Goal: Task Accomplishment & Management: Manage account settings

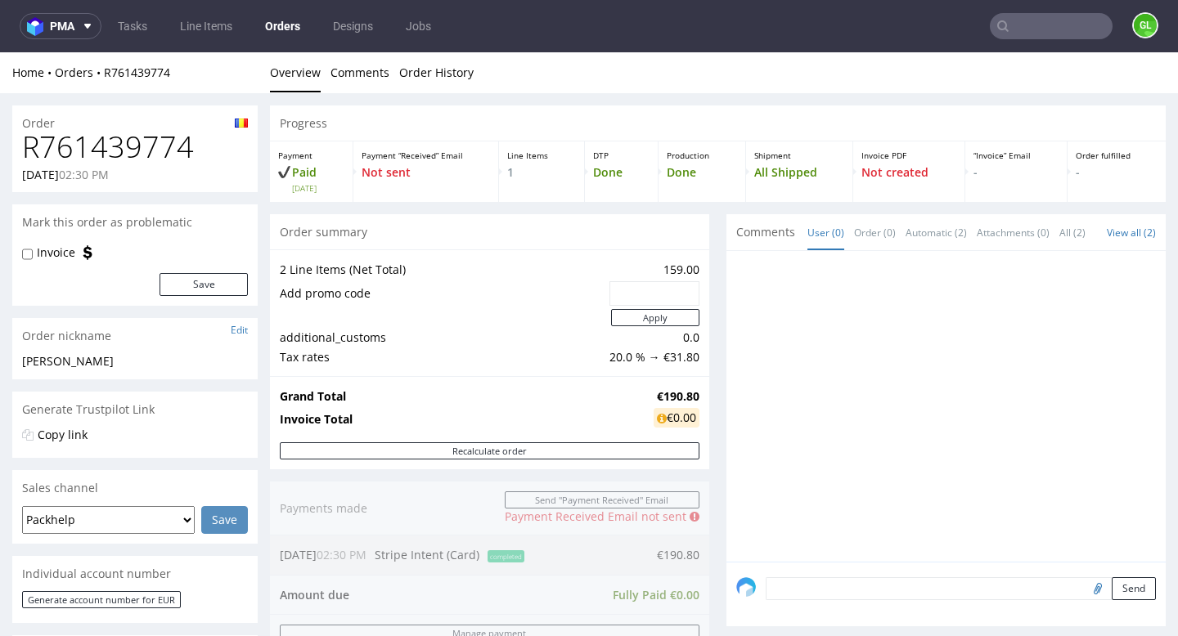
click at [43, 151] on h1 "R761439774" at bounding box center [135, 147] width 226 height 33
copy h1 "R761439774"
click at [480, 312] on td at bounding box center [443, 318] width 326 height 20
click at [83, 106] on div "Order" at bounding box center [134, 119] width 245 height 26
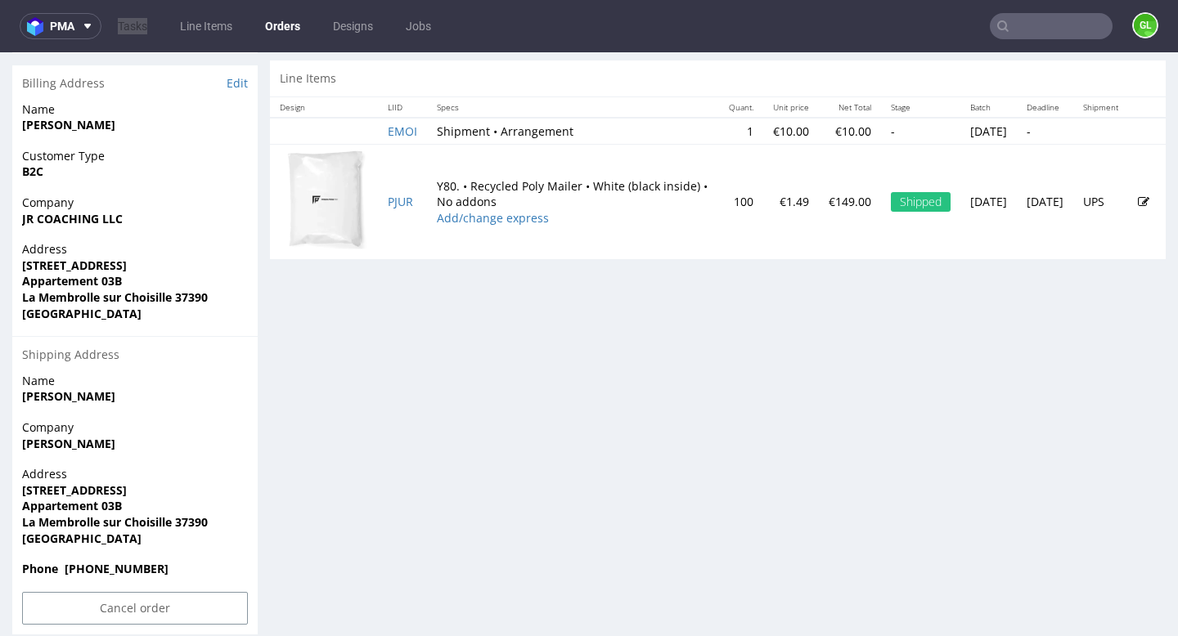
scroll to position [804, 0]
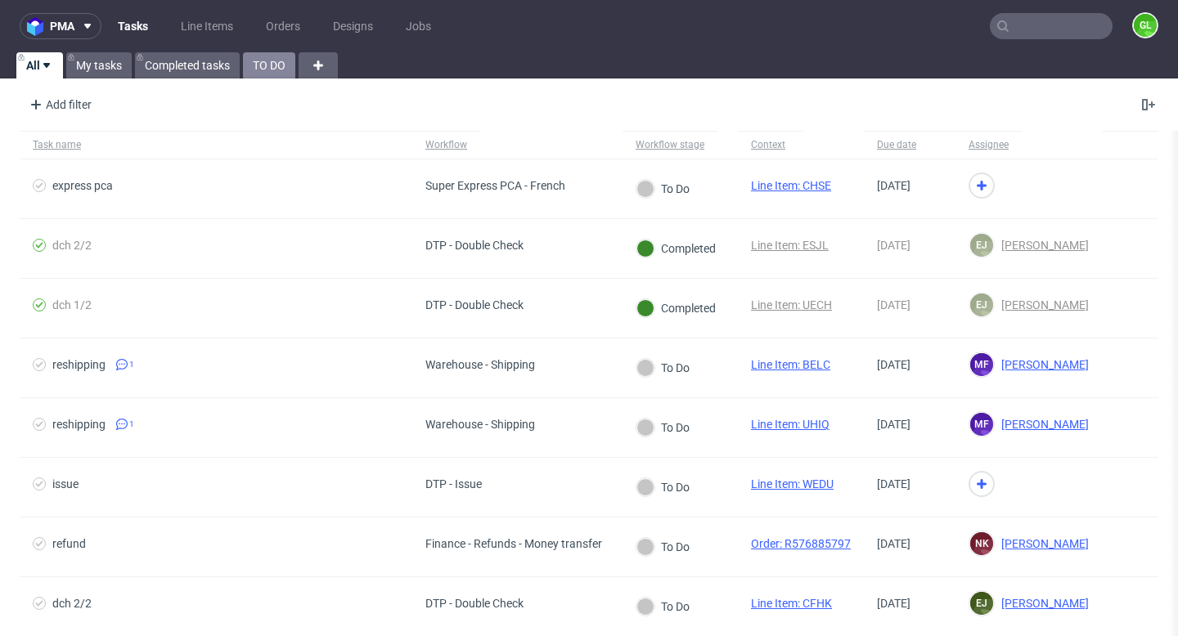
click at [267, 69] on link "TO DO" at bounding box center [269, 65] width 52 height 26
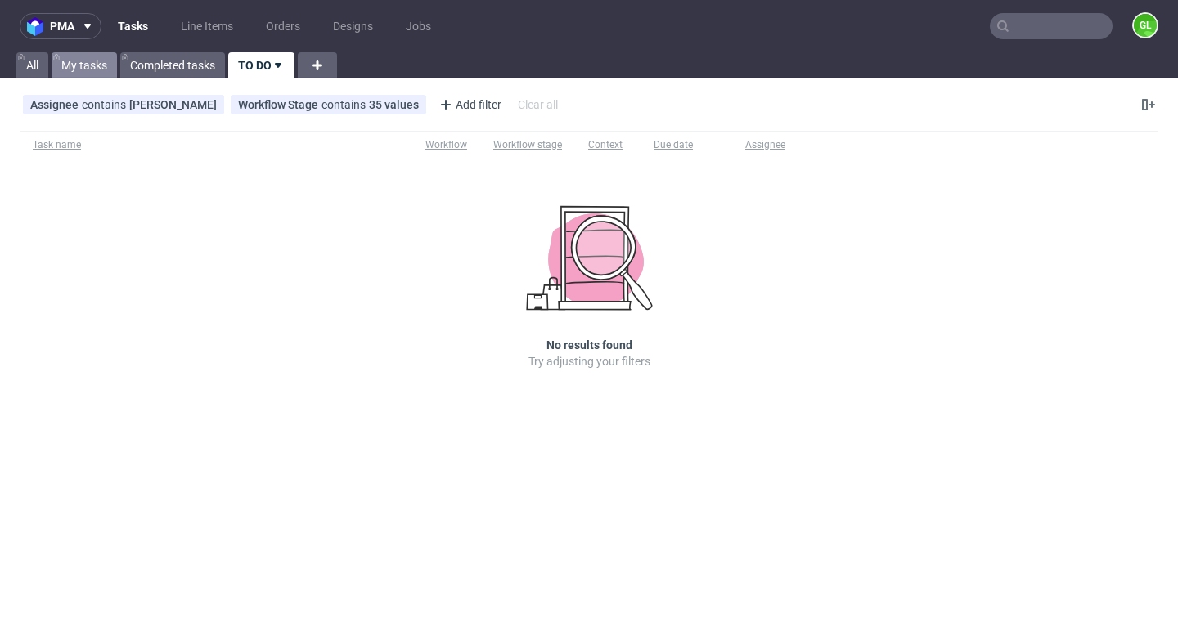
click at [91, 56] on link "My tasks" at bounding box center [84, 65] width 65 height 26
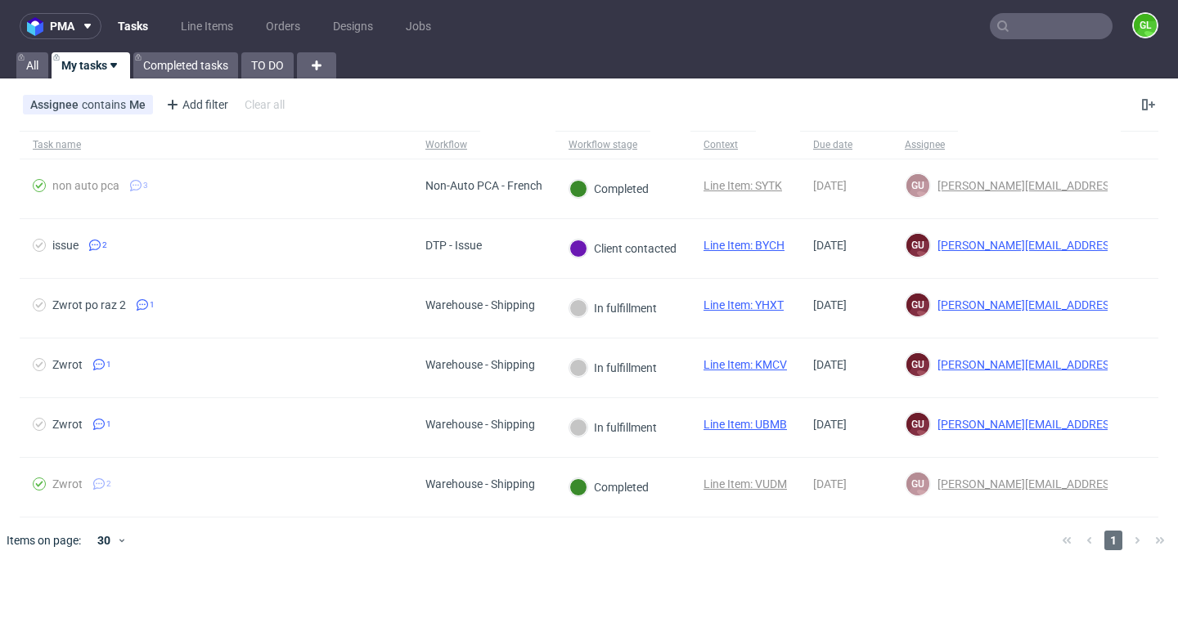
click at [1017, 28] on input "text" at bounding box center [1051, 26] width 123 height 26
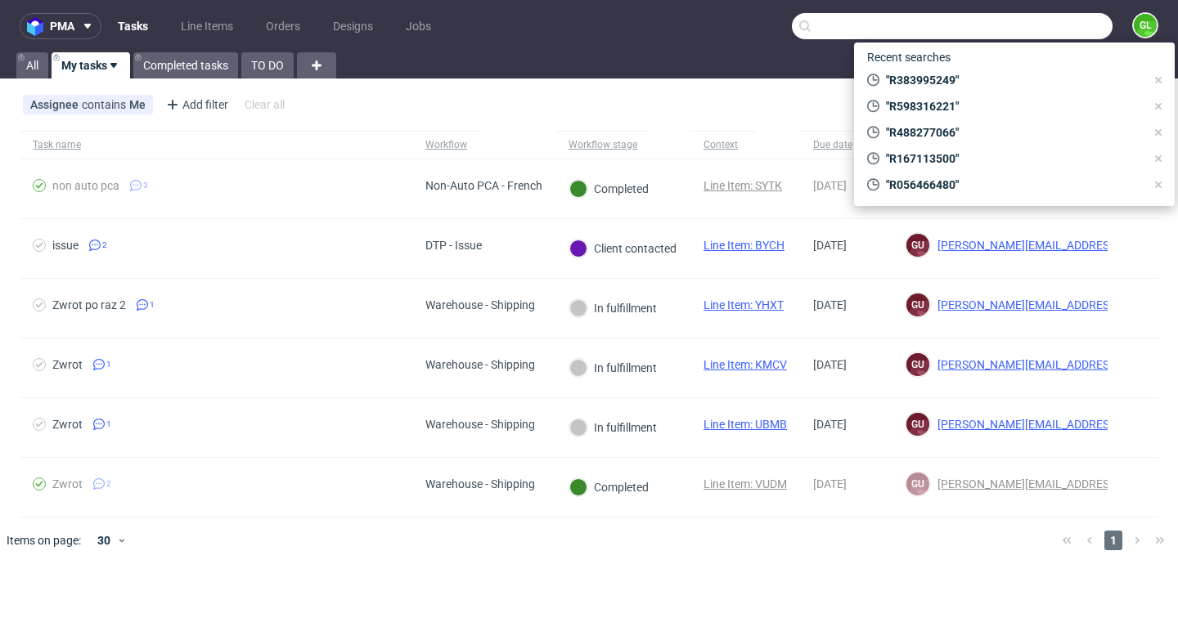
paste input "R598316221"
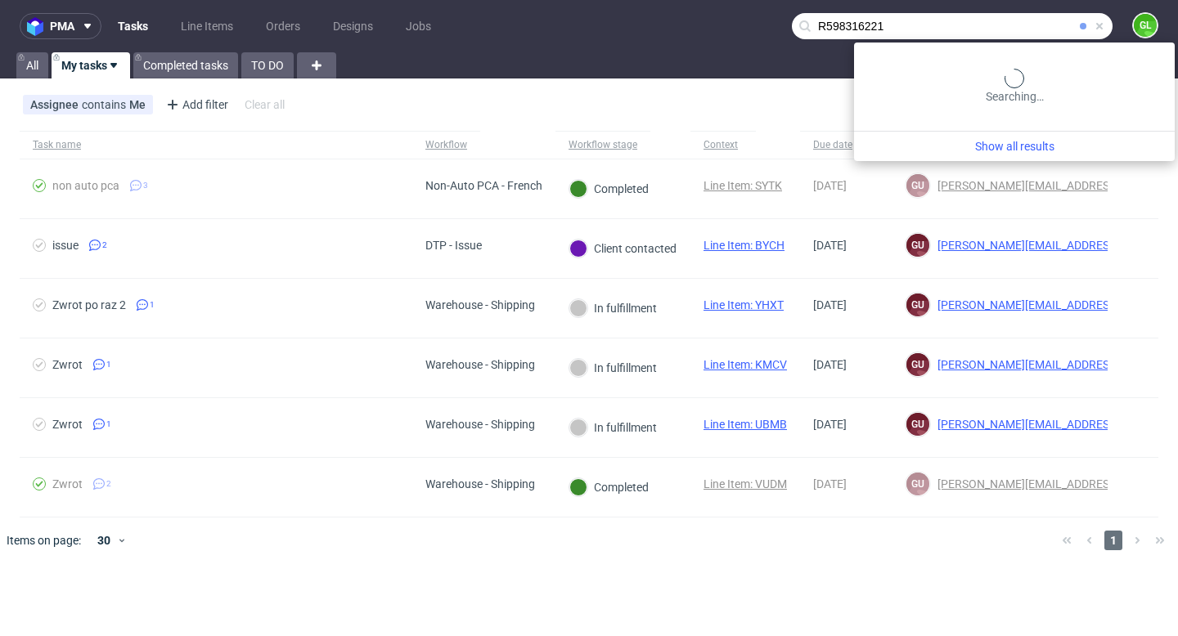
type input "R598316221"
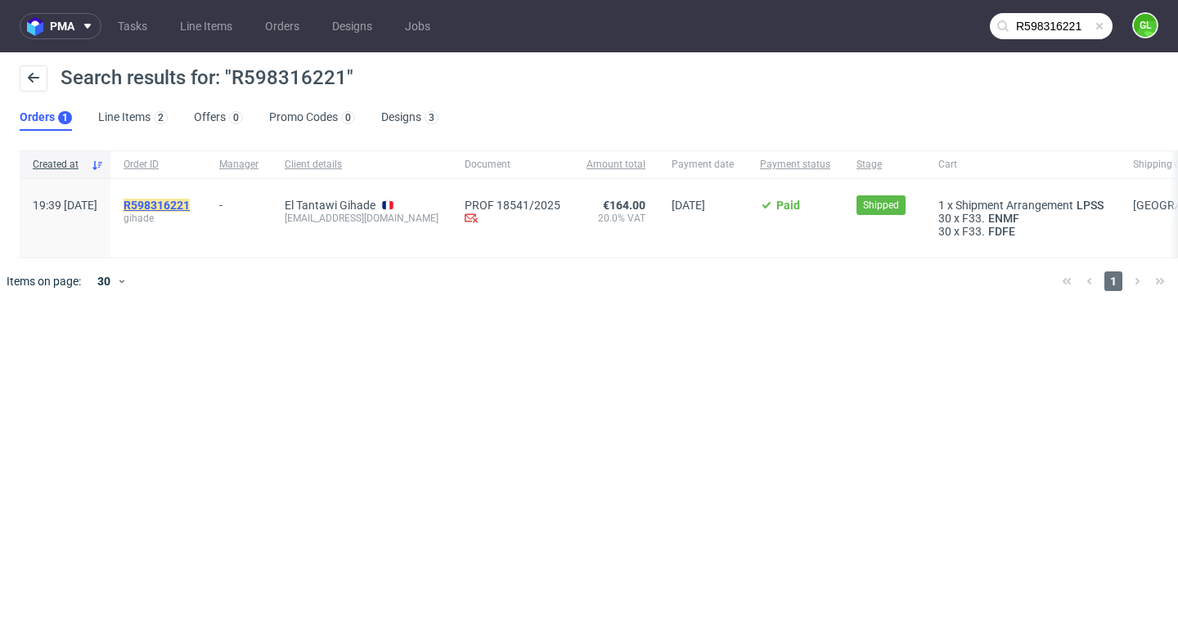
click at [190, 200] on mark "R598316221" at bounding box center [157, 205] width 66 height 13
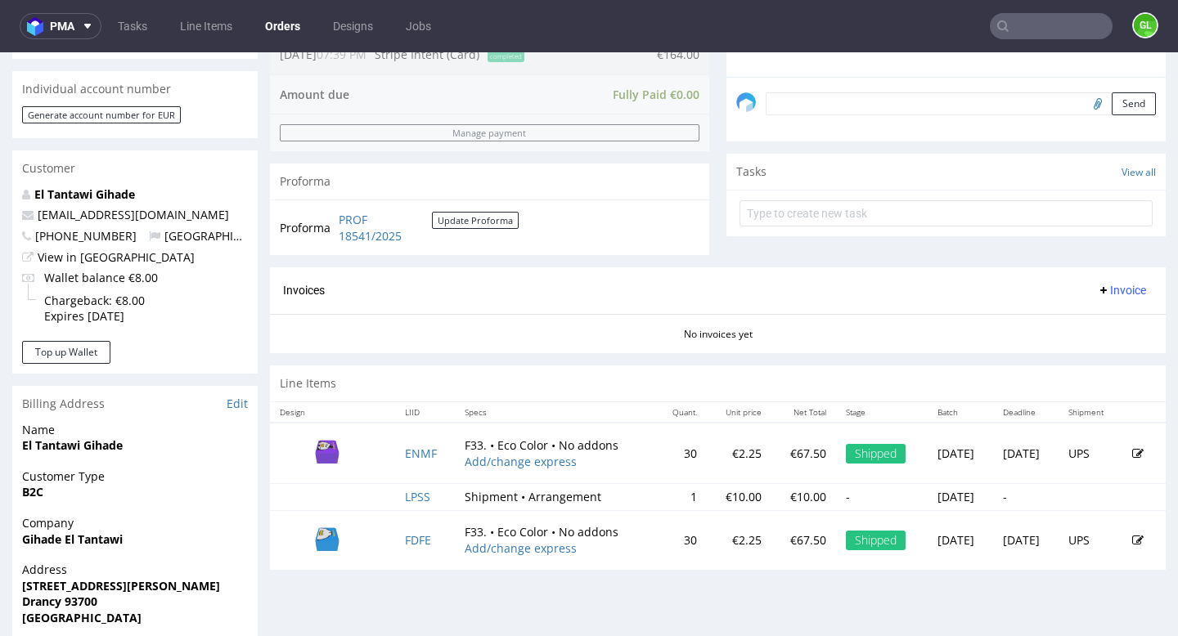
scroll to position [530, 0]
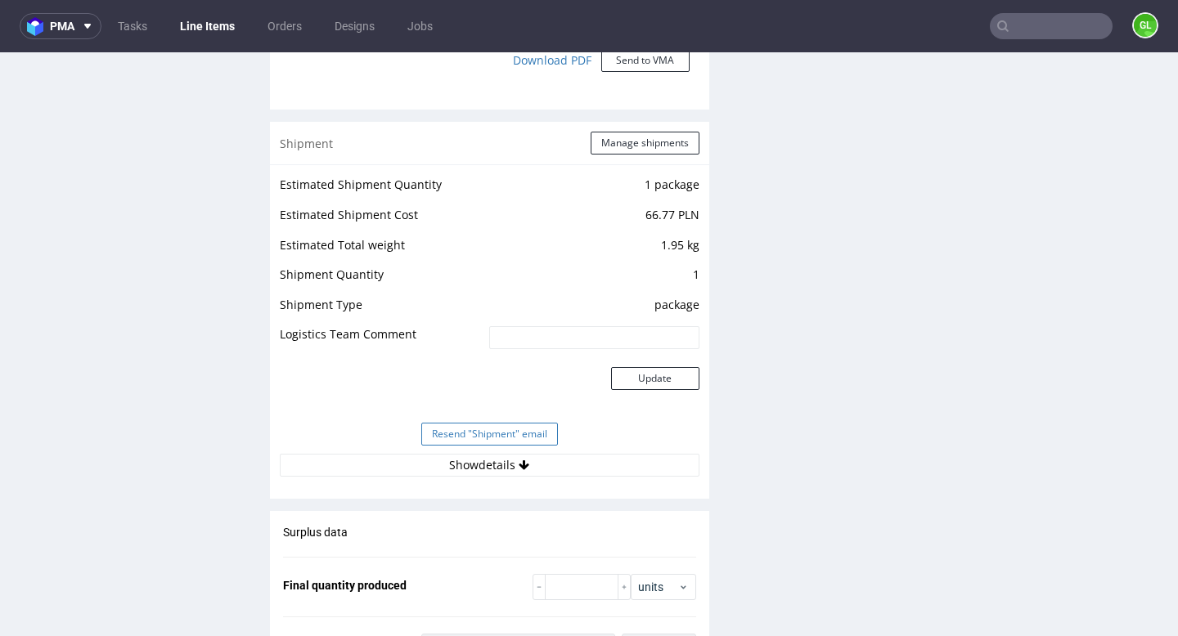
scroll to position [1516, 0]
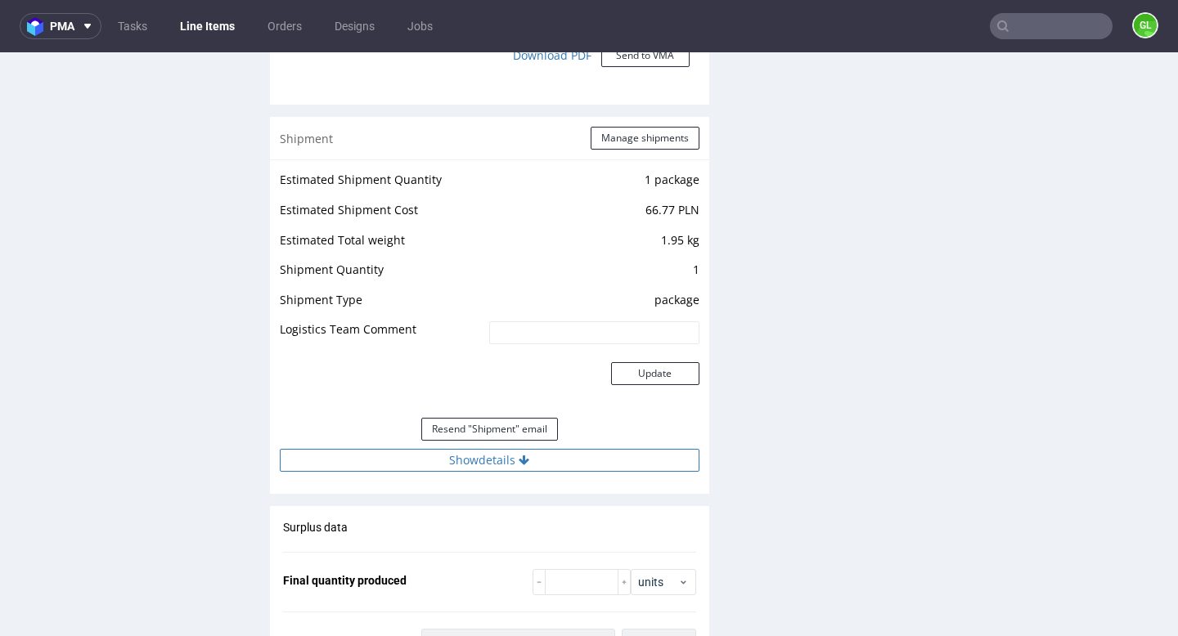
click at [487, 458] on button "Show details" at bounding box center [490, 460] width 420 height 23
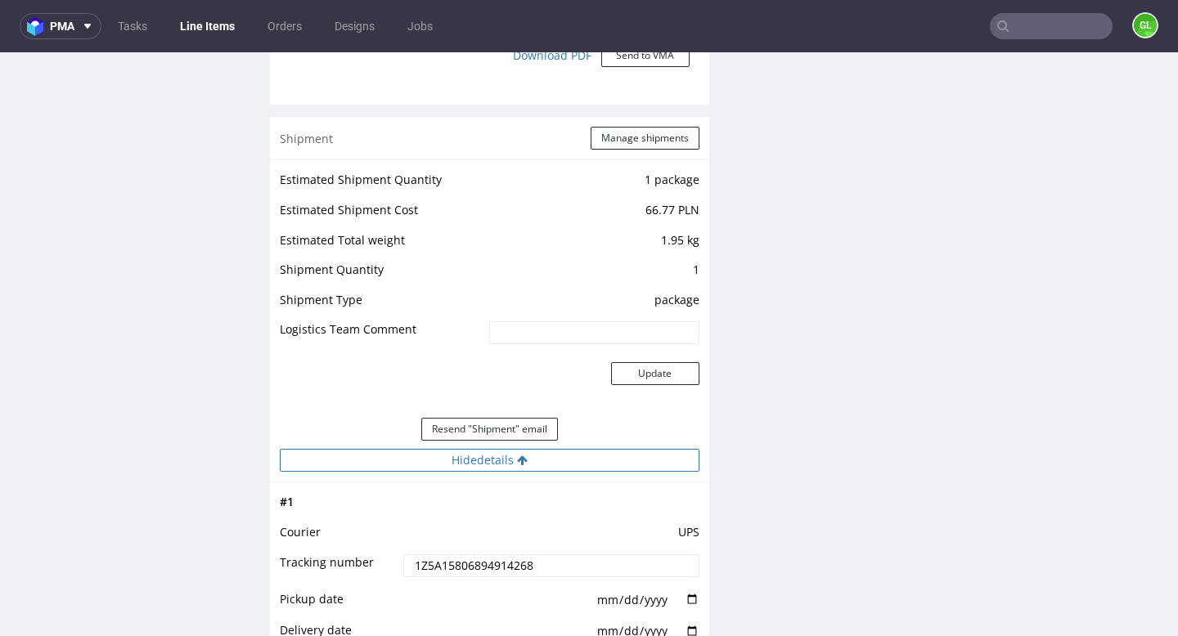
click at [516, 466] on button "Hide details" at bounding box center [490, 460] width 420 height 23
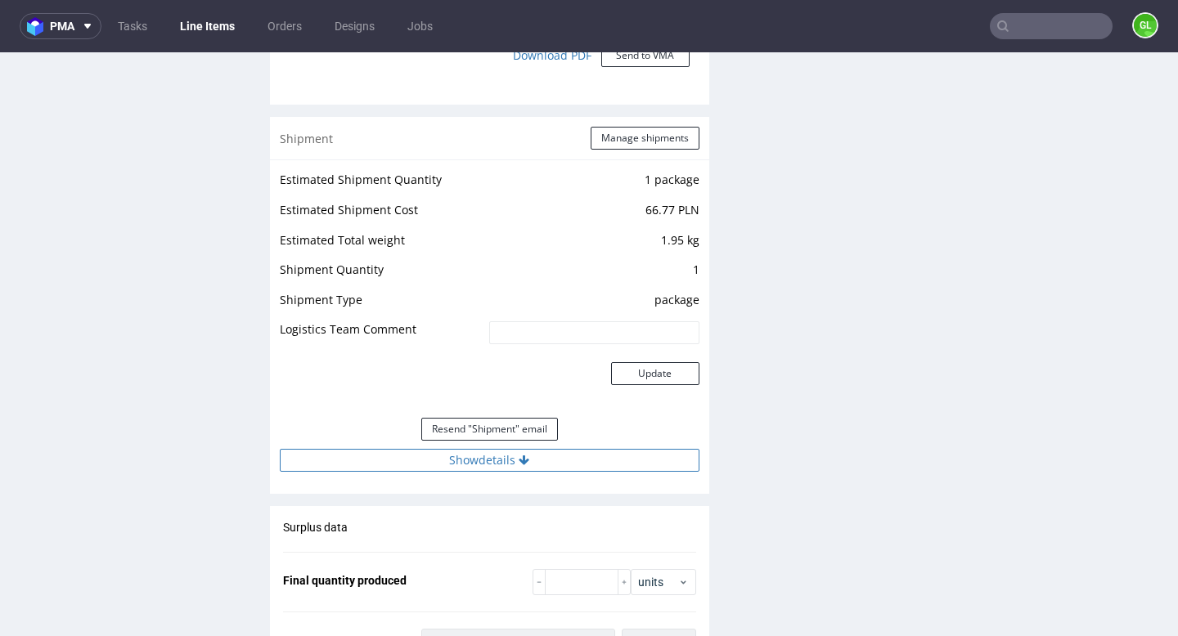
click at [516, 466] on button "Show details" at bounding box center [490, 460] width 420 height 23
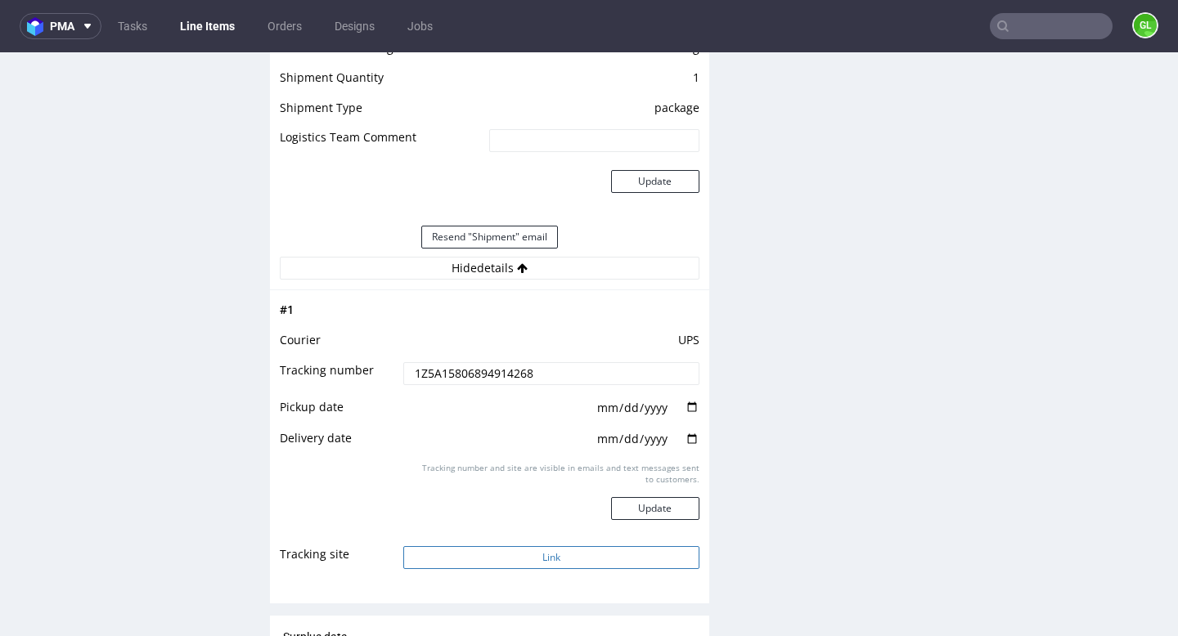
scroll to position [1729, 0]
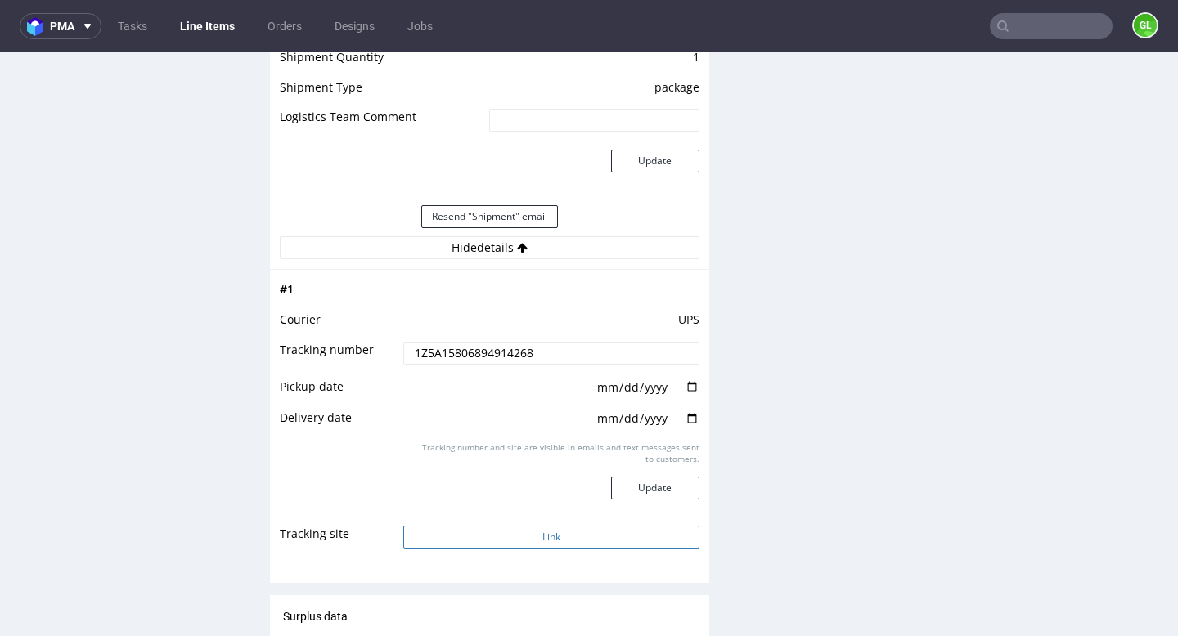
click at [498, 537] on button "Link" at bounding box center [550, 537] width 295 height 23
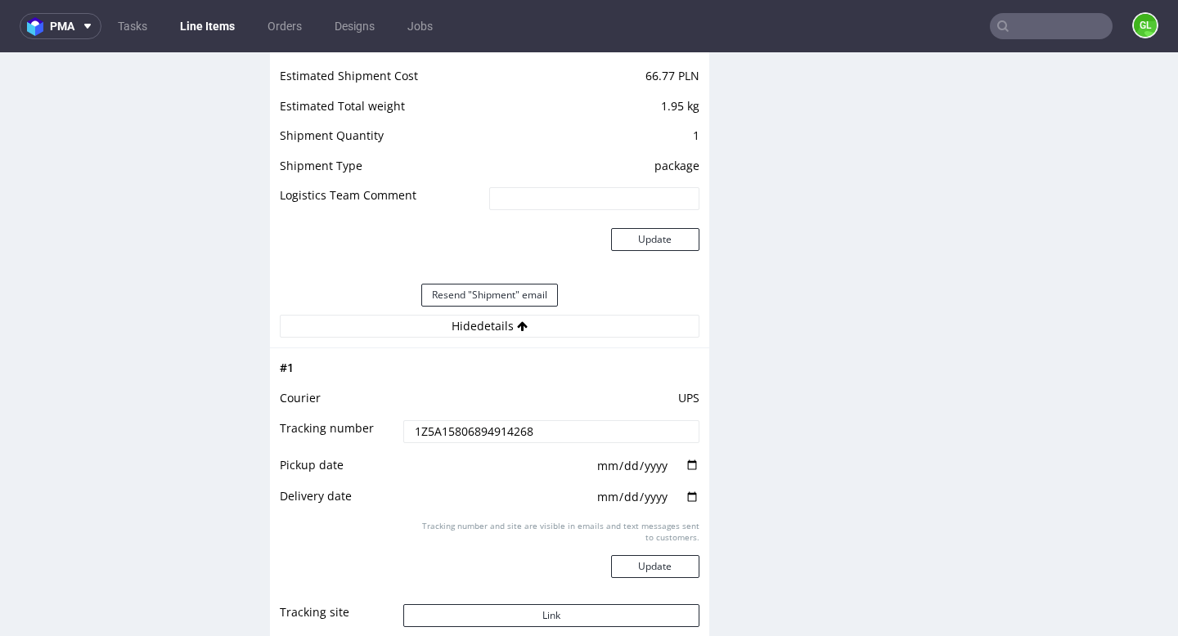
scroll to position [1756, 0]
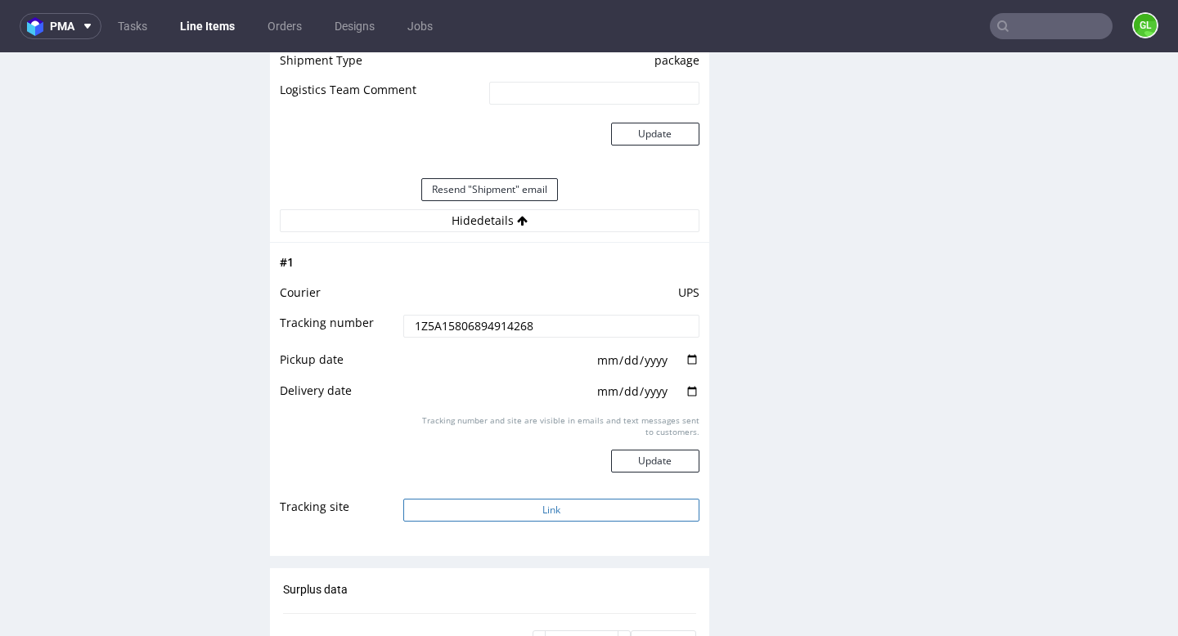
click at [568, 506] on button "Link" at bounding box center [550, 510] width 295 height 23
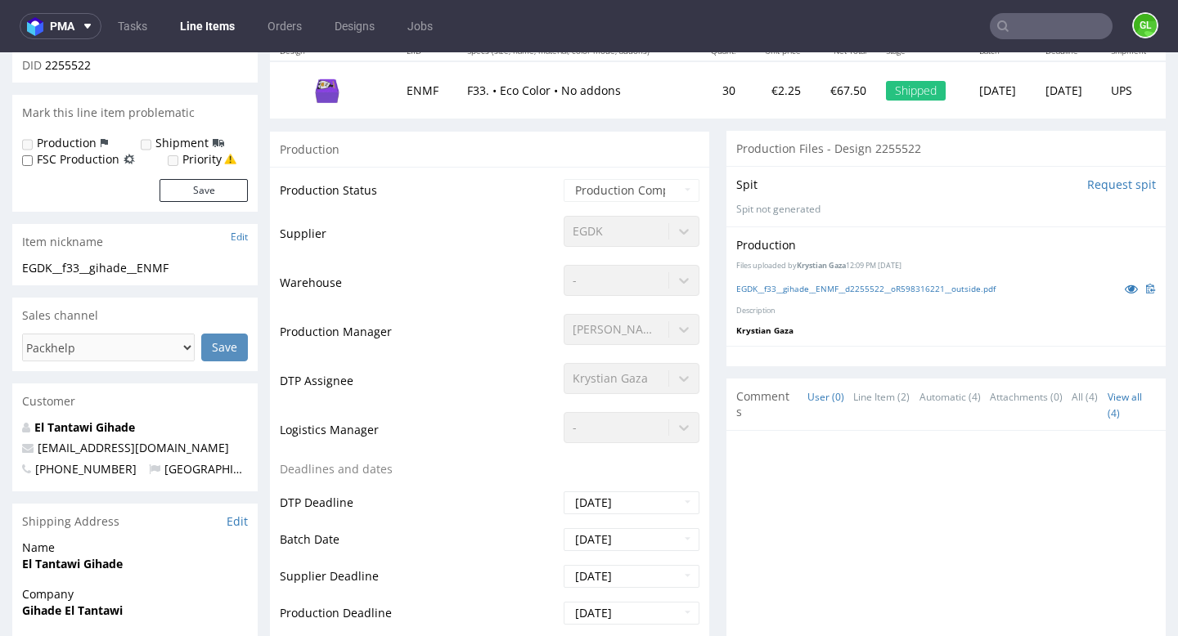
scroll to position [0, 0]
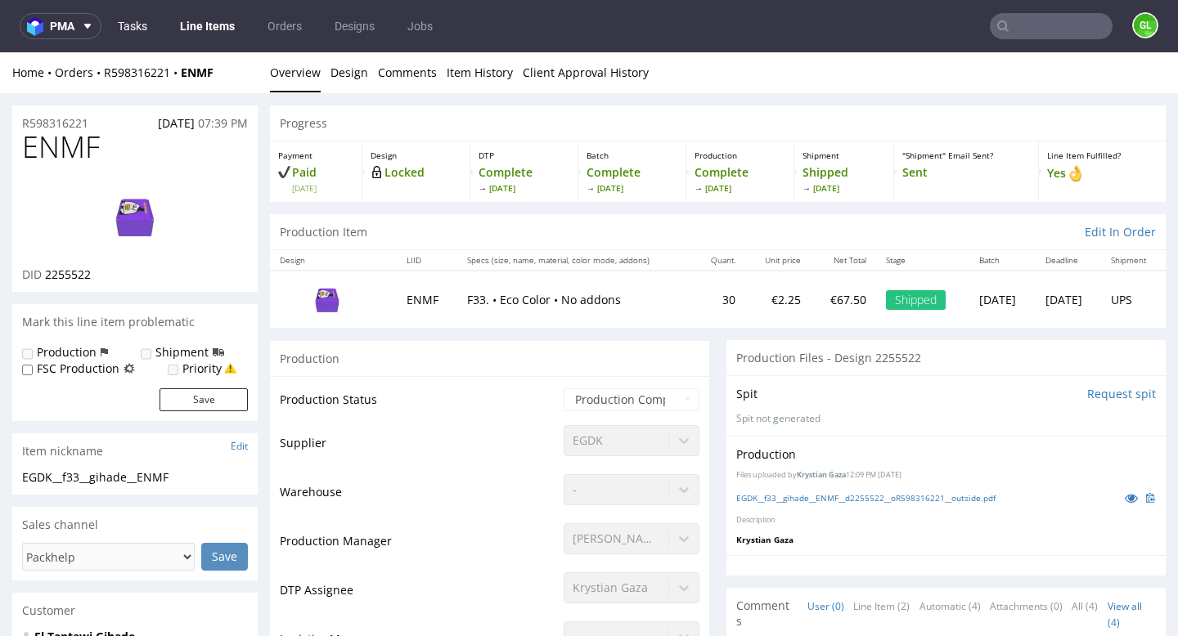
click at [142, 29] on link "Tasks" at bounding box center [132, 26] width 49 height 26
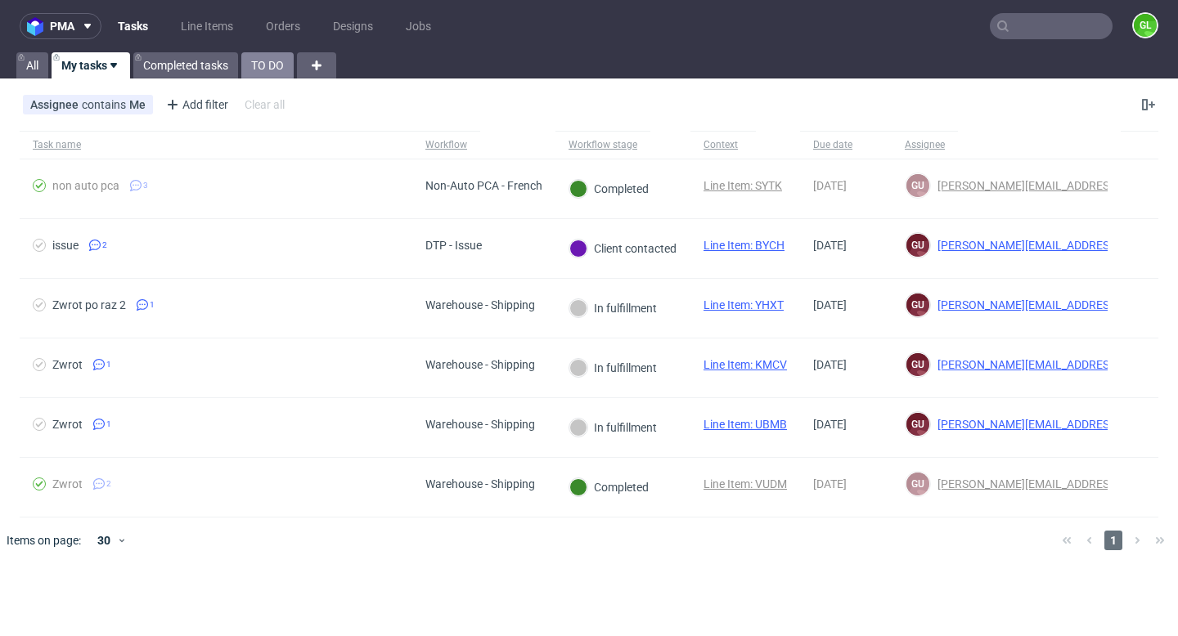
click at [276, 54] on link "TO DO" at bounding box center [267, 65] width 52 height 26
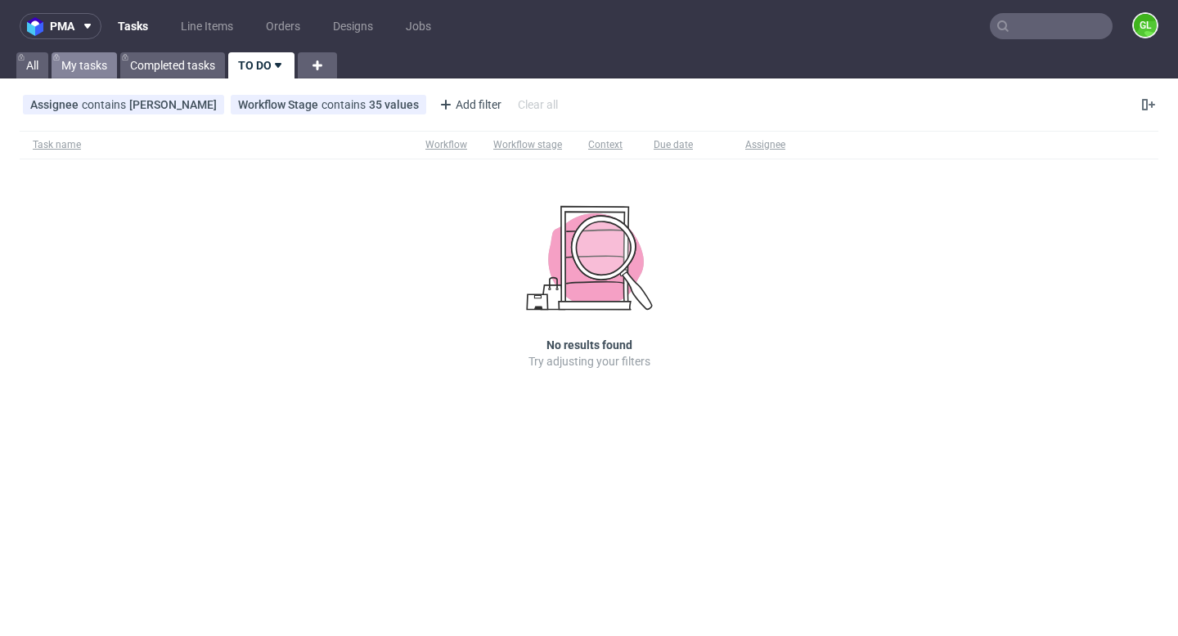
click at [101, 66] on link "My tasks" at bounding box center [84, 65] width 65 height 26
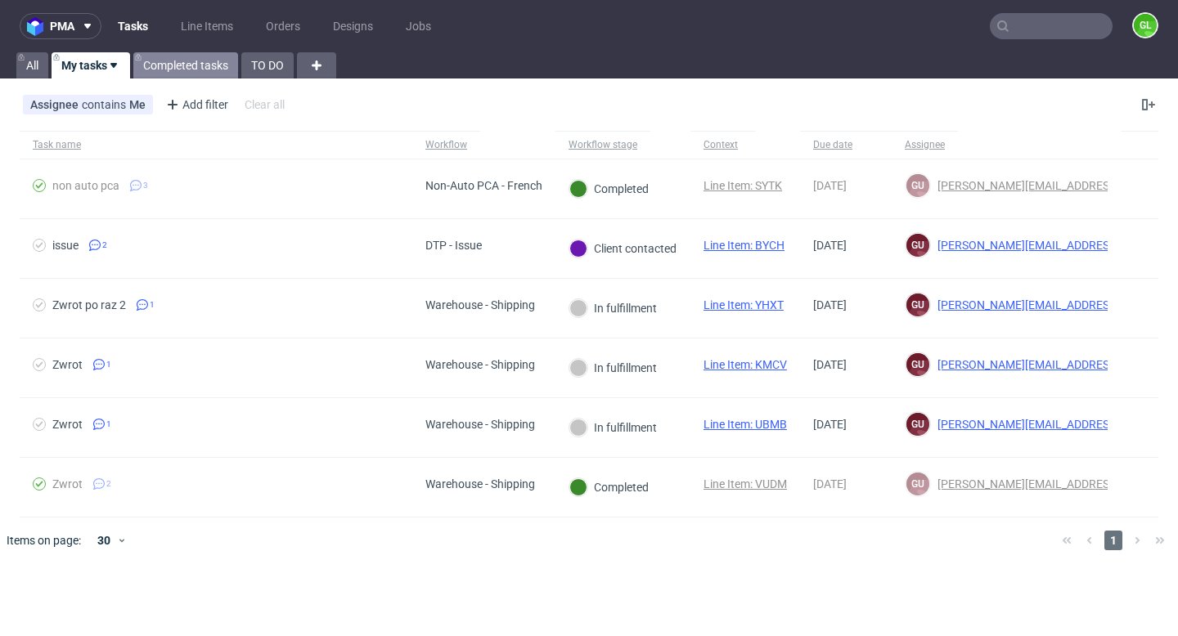
click at [194, 65] on link "Completed tasks" at bounding box center [185, 65] width 105 height 26
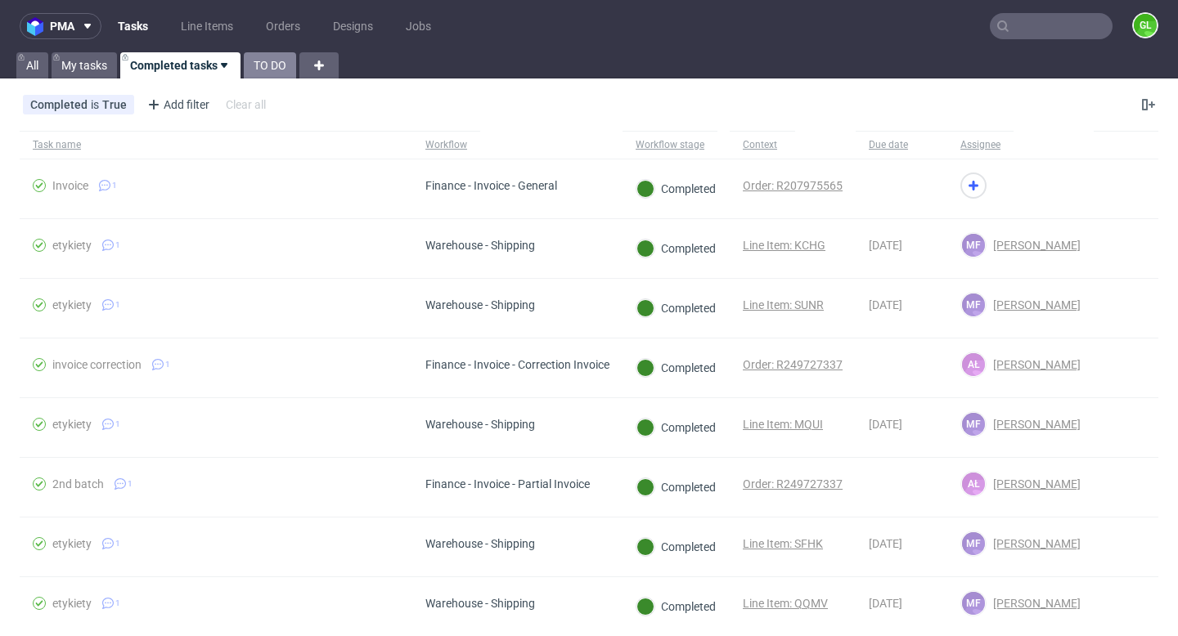
click at [258, 69] on link "TO DO" at bounding box center [270, 65] width 52 height 26
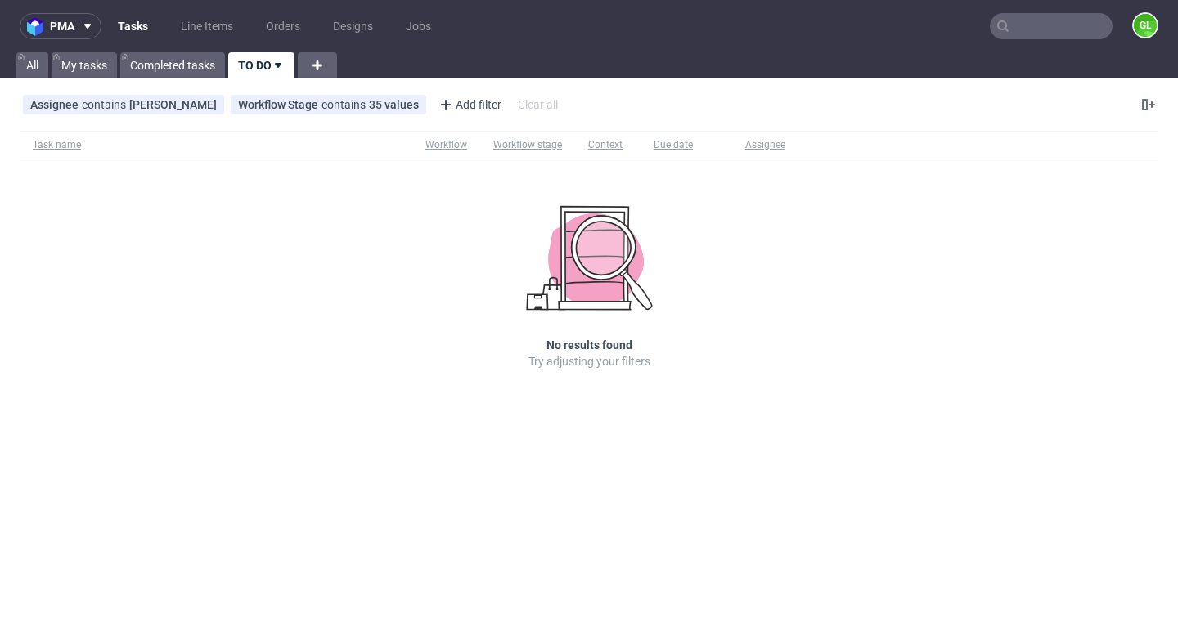
click at [260, 69] on link "TO DO" at bounding box center [261, 65] width 66 height 26
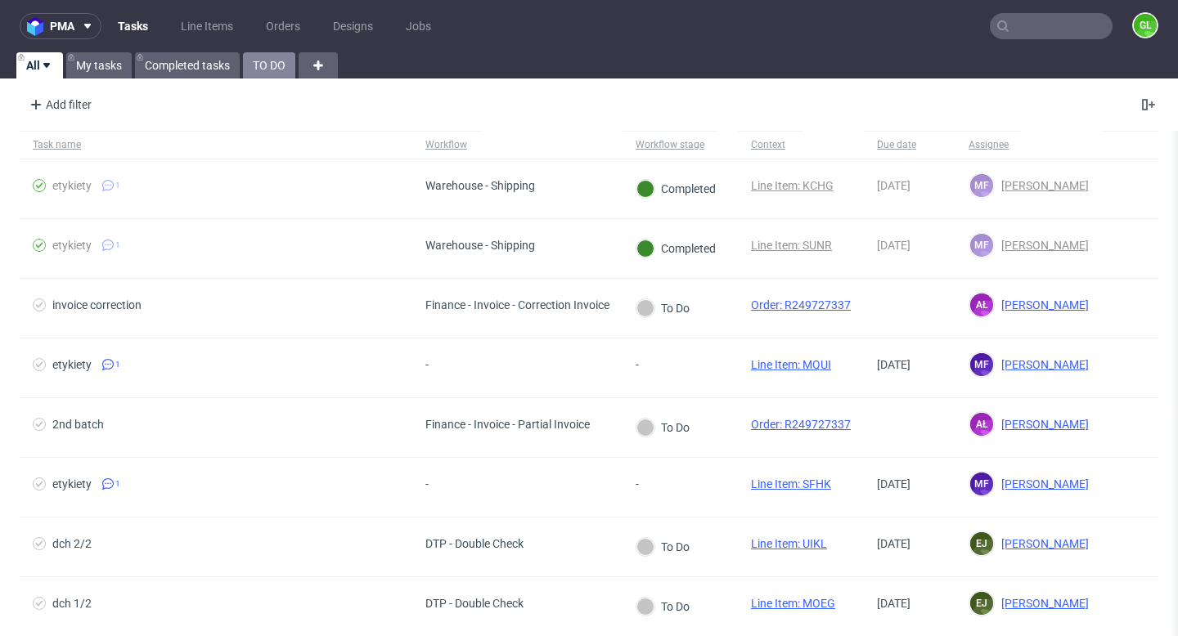
click at [267, 76] on link "TO DO" at bounding box center [269, 65] width 52 height 26
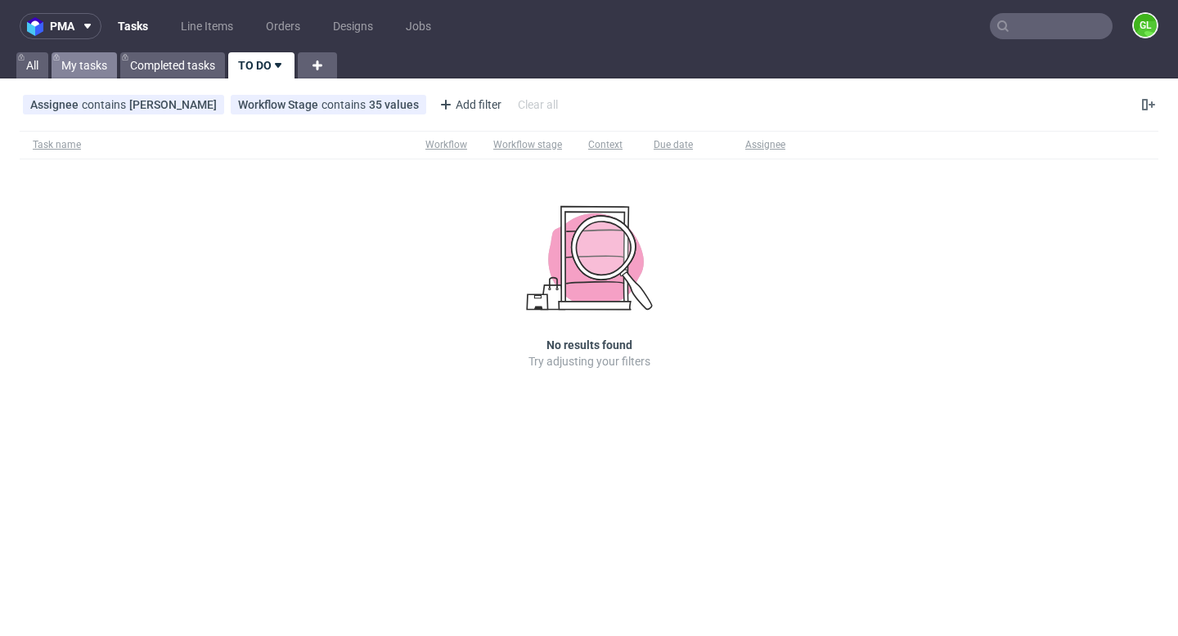
click at [84, 67] on link "My tasks" at bounding box center [84, 65] width 65 height 26
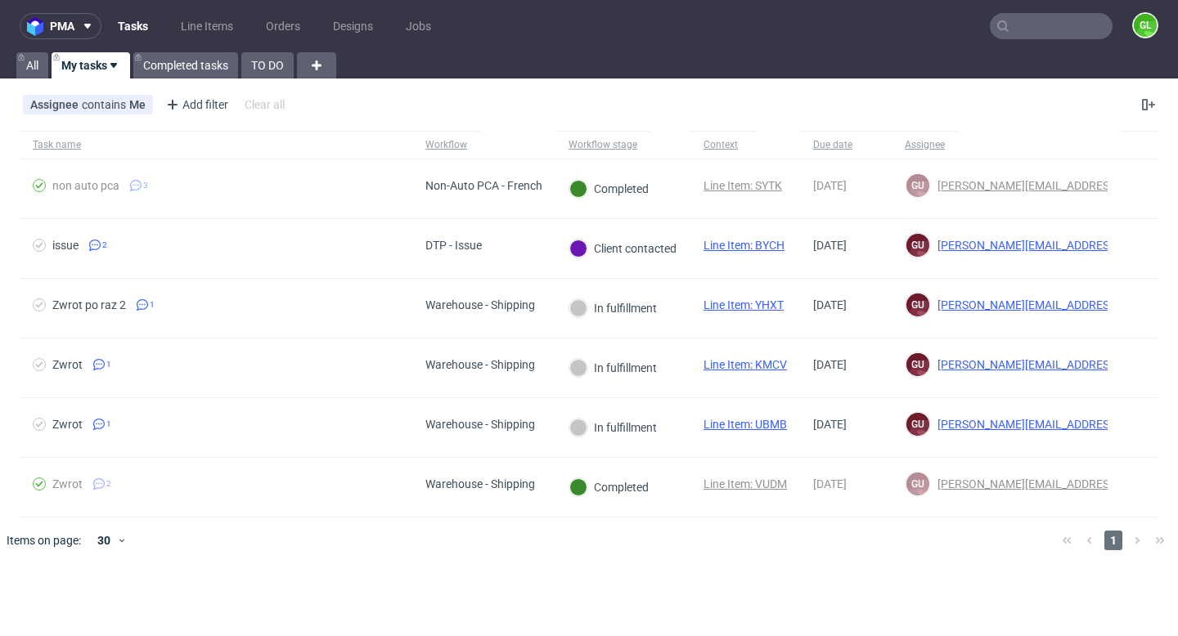
click at [1043, 43] on nav "pma Tasks Line Items Orders Designs Jobs GL" at bounding box center [589, 26] width 1178 height 52
click at [1041, 32] on input "text" at bounding box center [1051, 26] width 123 height 26
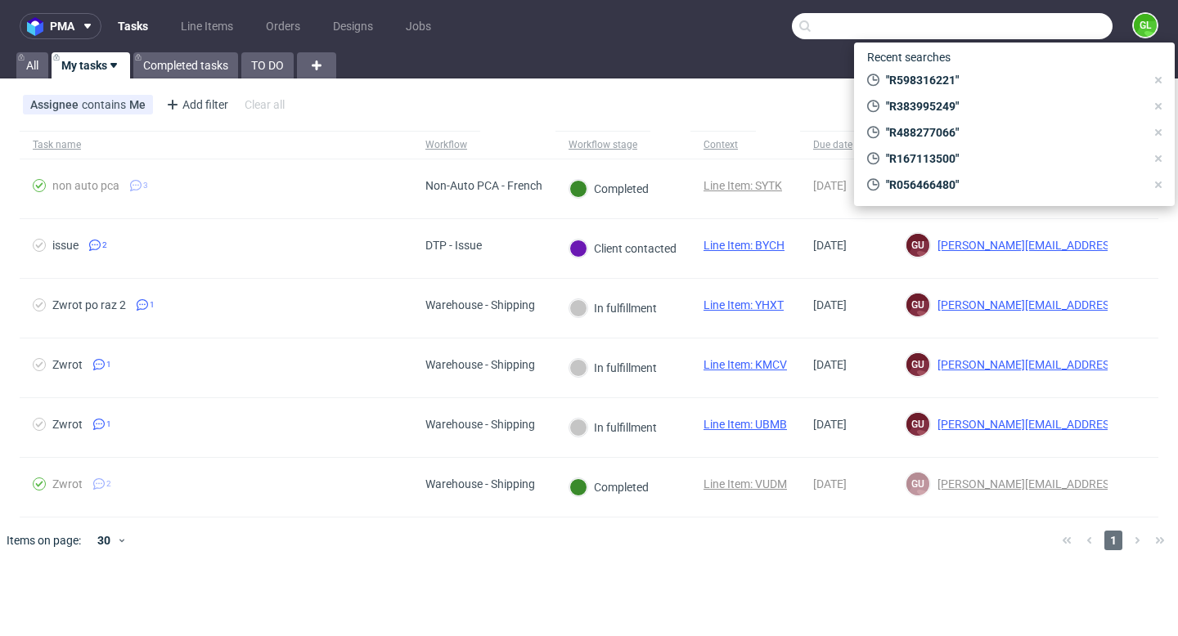
paste input "000002578"
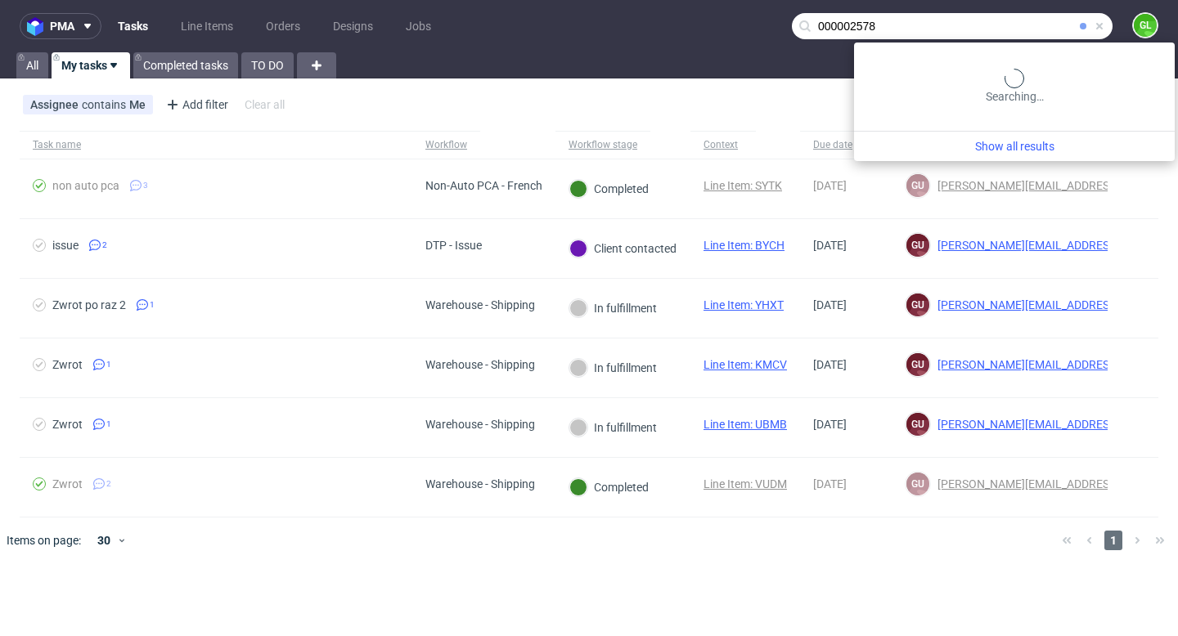
type input "000002578"
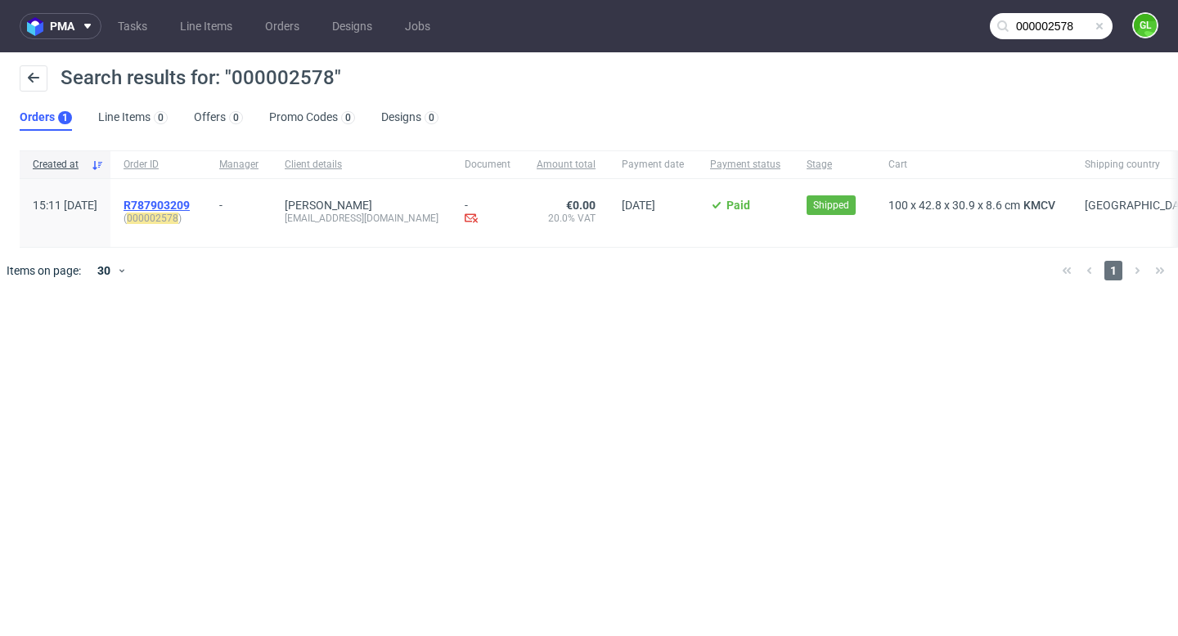
click at [190, 205] on span "R787903209" at bounding box center [157, 205] width 66 height 13
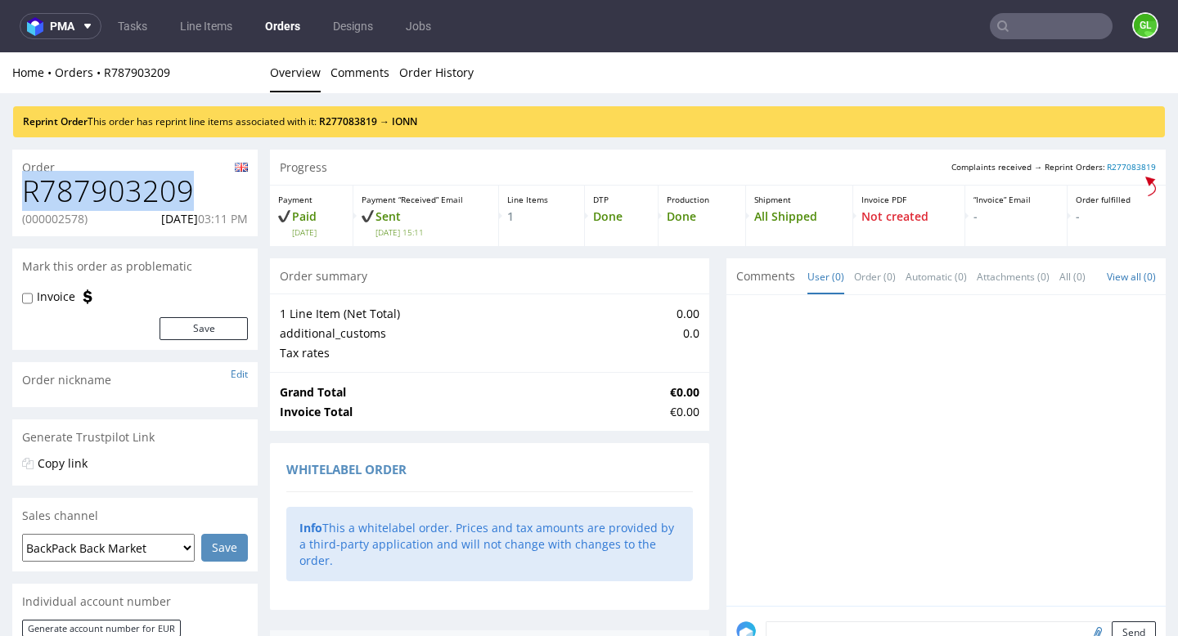
drag, startPoint x: 23, startPoint y: 190, endPoint x: 191, endPoint y: 195, distance: 167.8
click at [191, 195] on h1 "R787903209" at bounding box center [135, 191] width 226 height 33
copy h1 "R787903209"
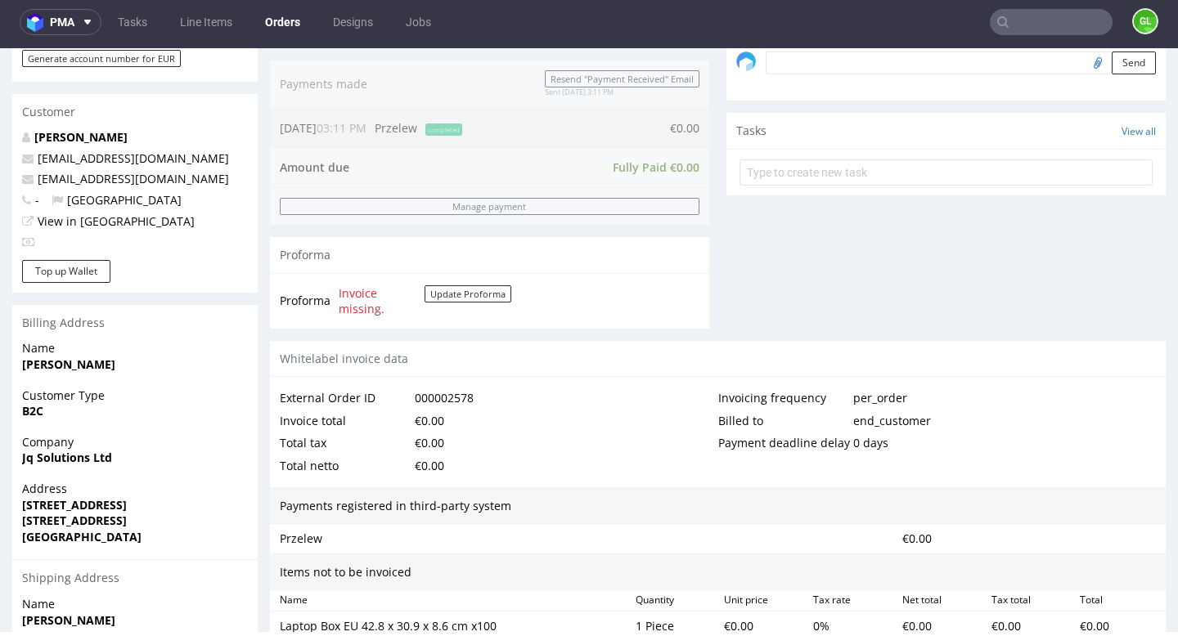
scroll to position [819, 0]
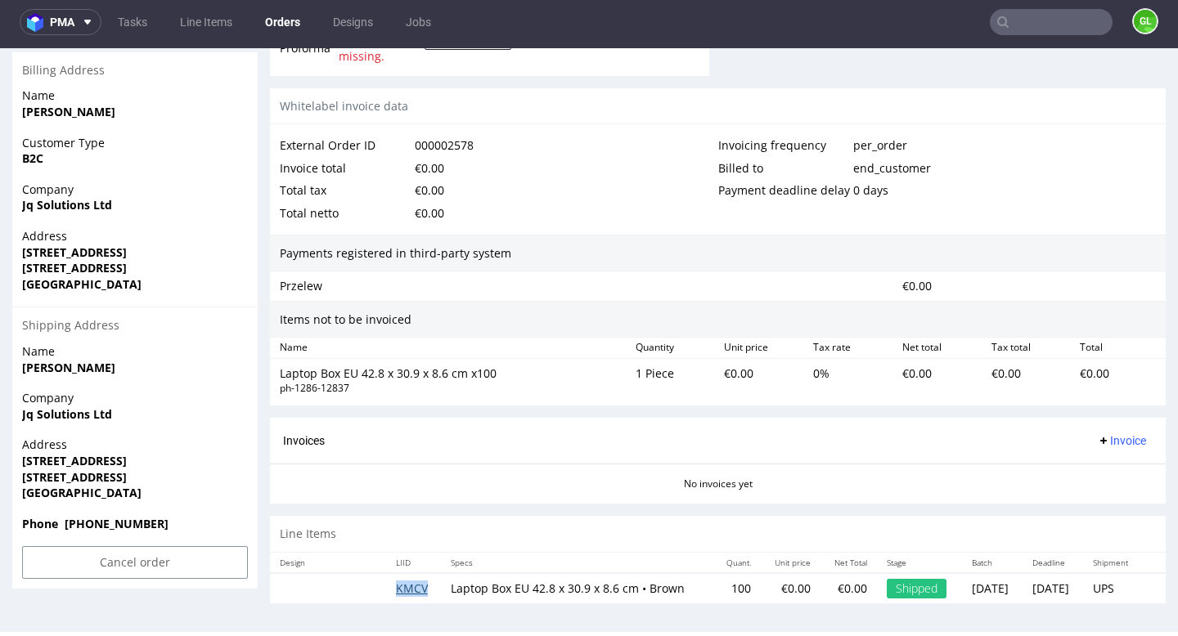
click at [407, 582] on link "KMCV" at bounding box center [412, 589] width 32 height 16
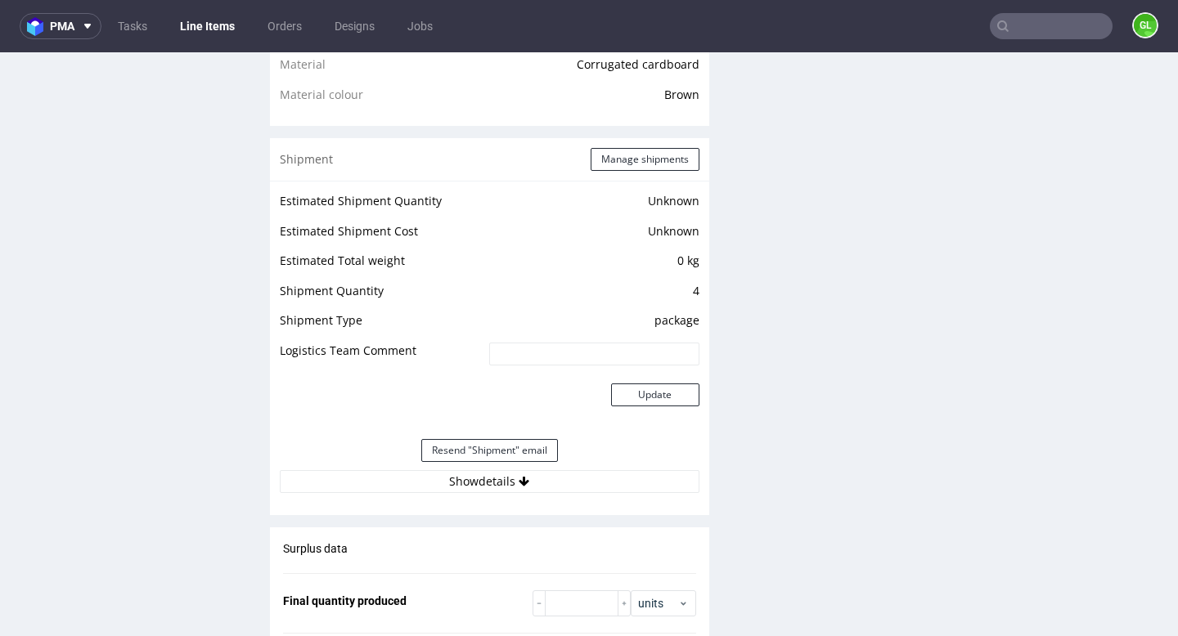
scroll to position [1284, 0]
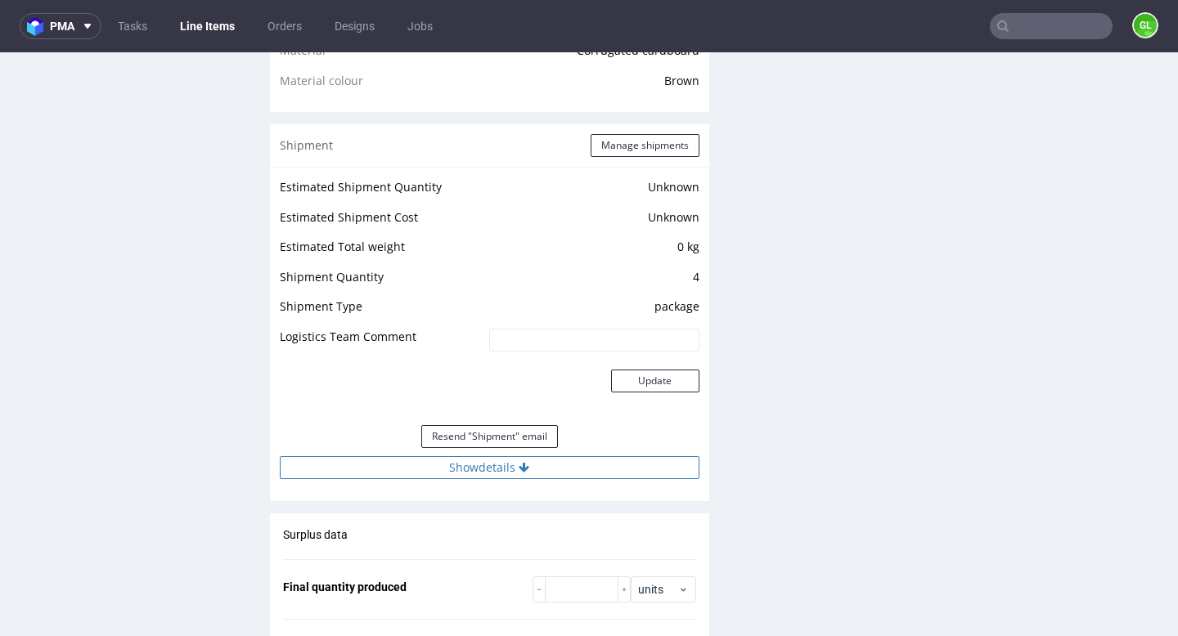
click at [512, 468] on button "Show details" at bounding box center [490, 467] width 420 height 23
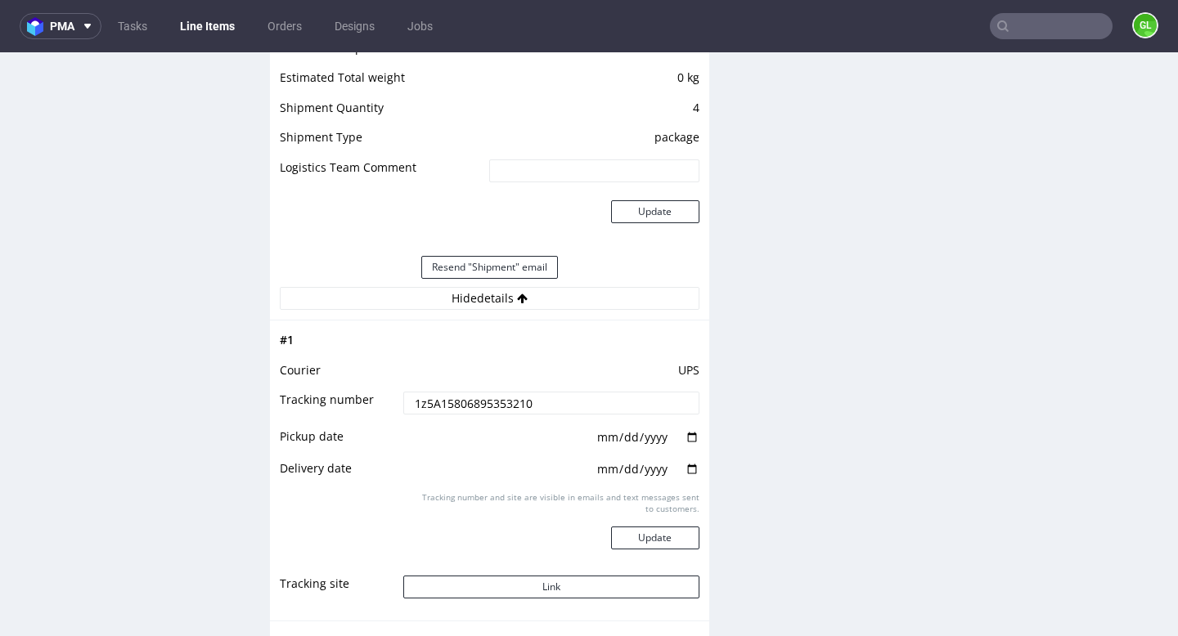
scroll to position [1648, 0]
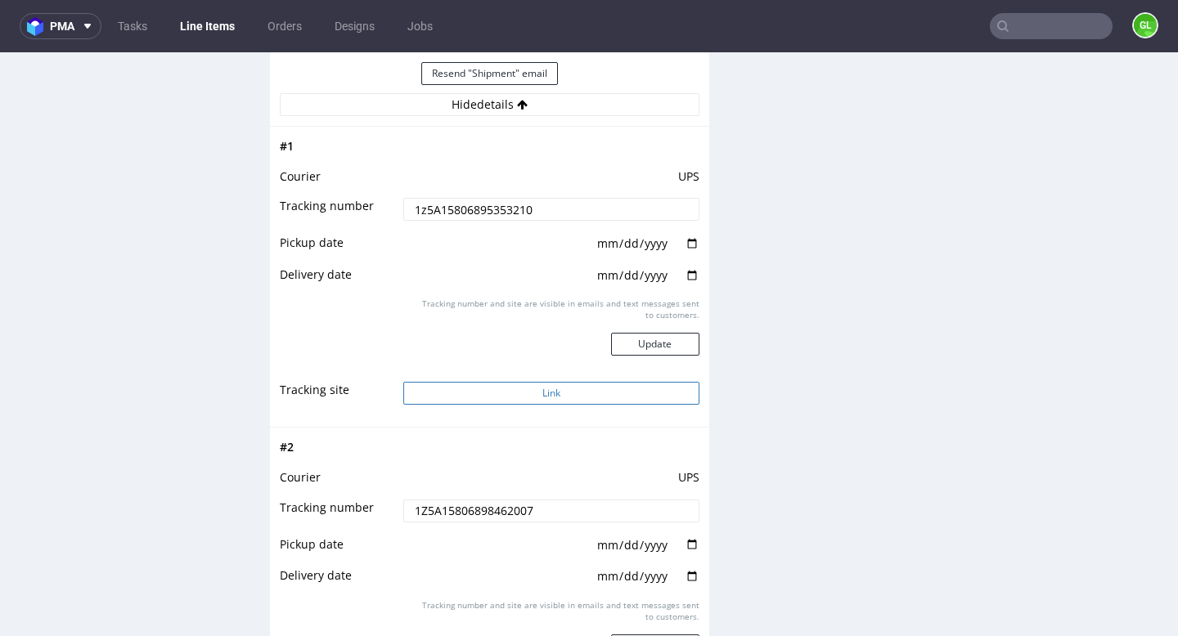
click at [528, 393] on button "Link" at bounding box center [550, 393] width 295 height 23
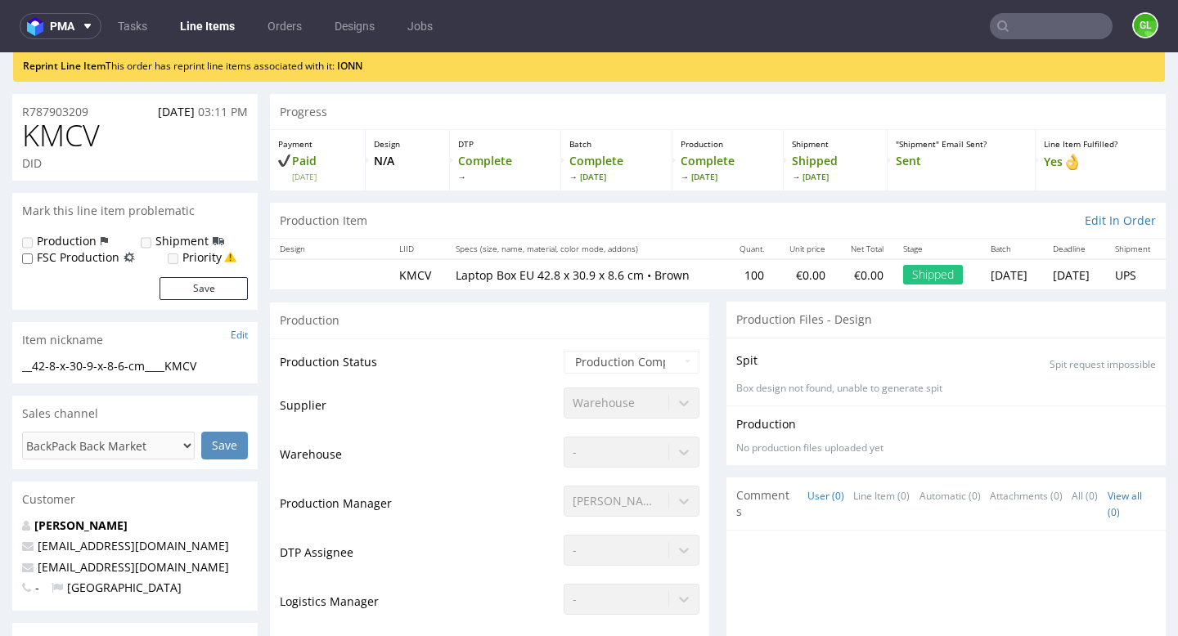
scroll to position [108, 0]
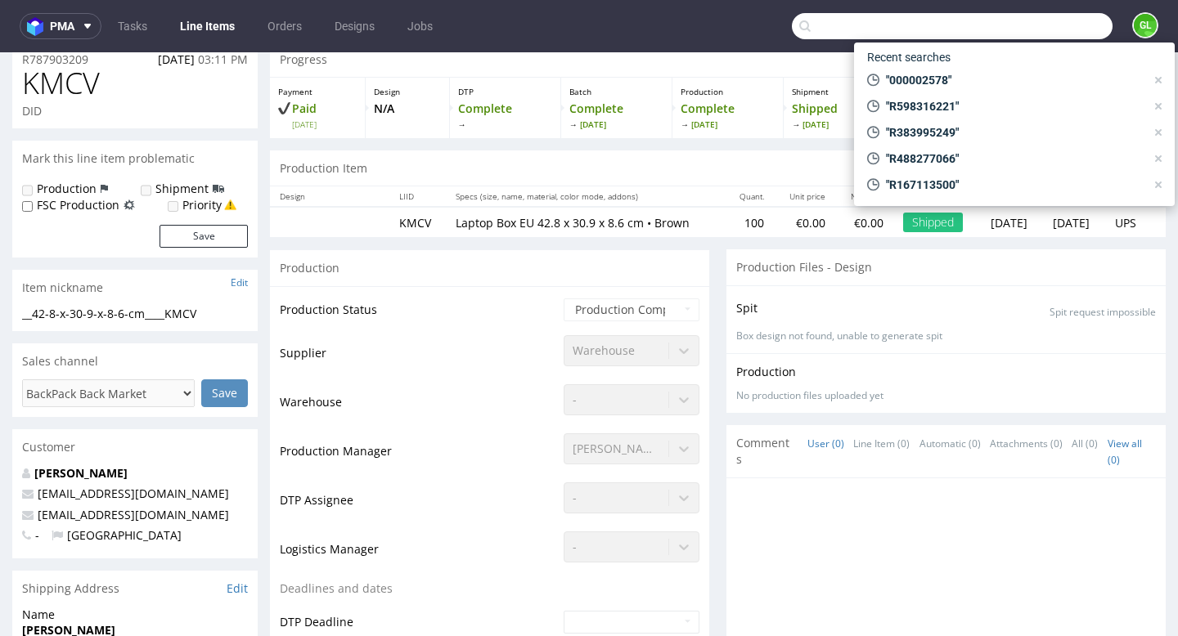
click at [1025, 26] on input "text" at bounding box center [952, 26] width 321 height 26
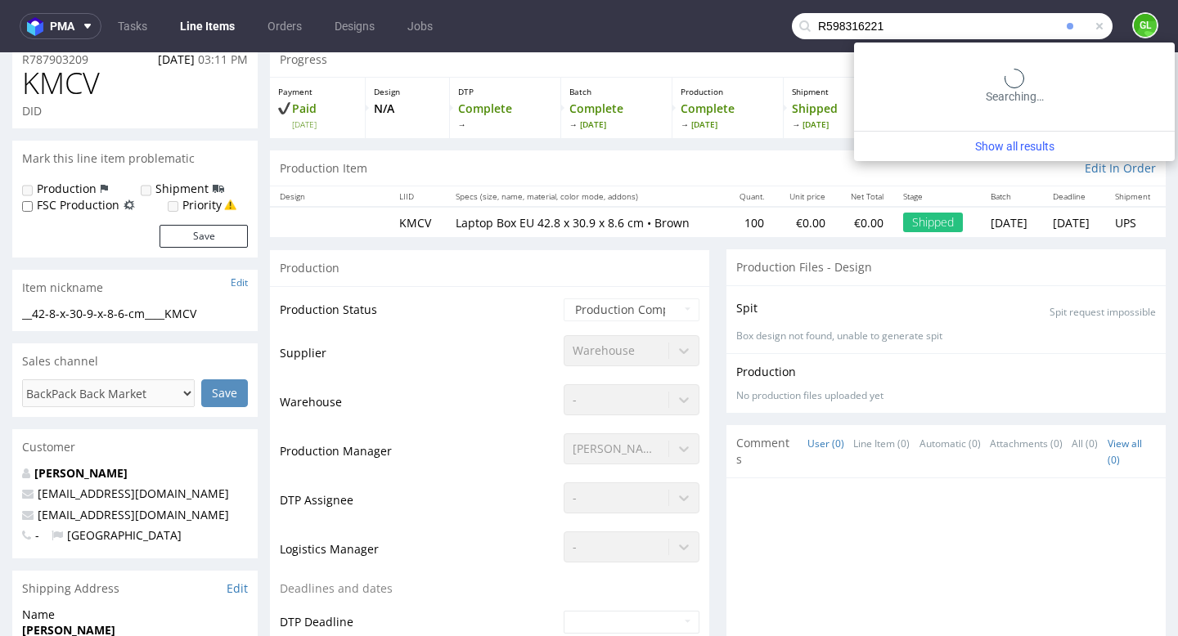
type input "R598316221"
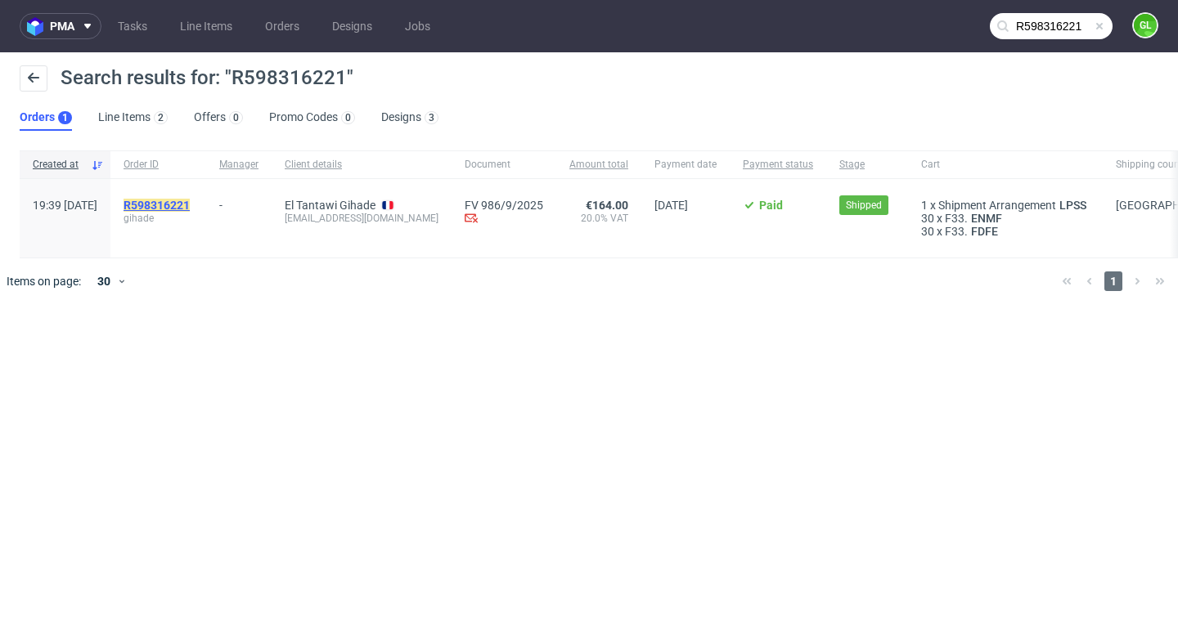
click at [190, 203] on mark "R598316221" at bounding box center [157, 205] width 66 height 13
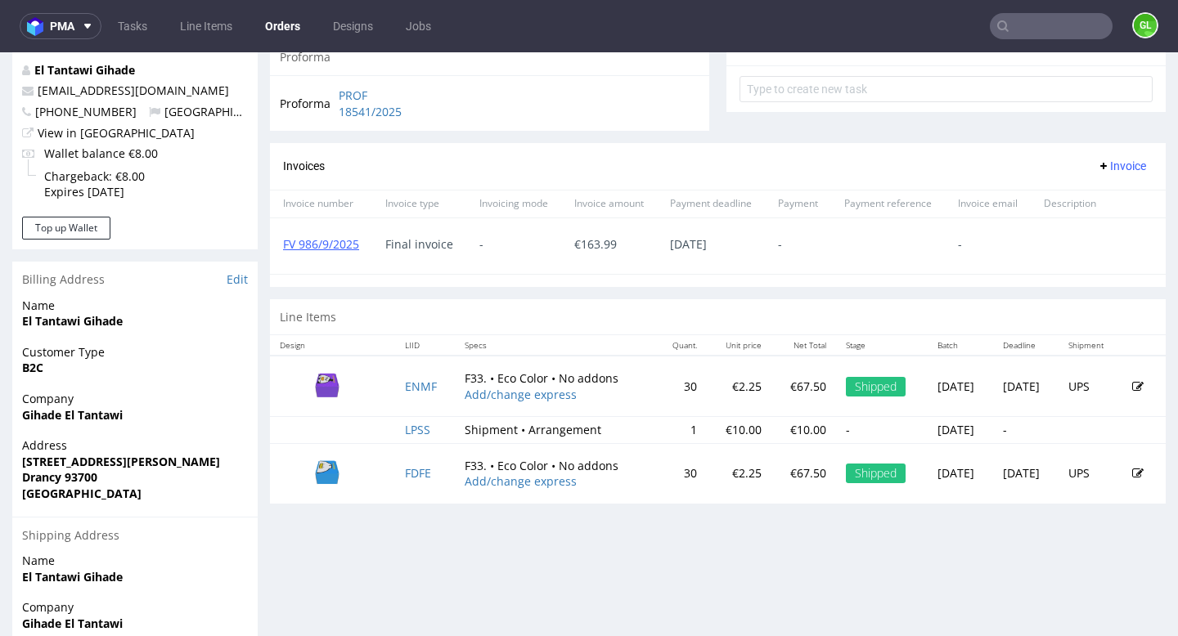
scroll to position [609, 0]
click at [405, 385] on link "ENMF" at bounding box center [421, 388] width 32 height 16
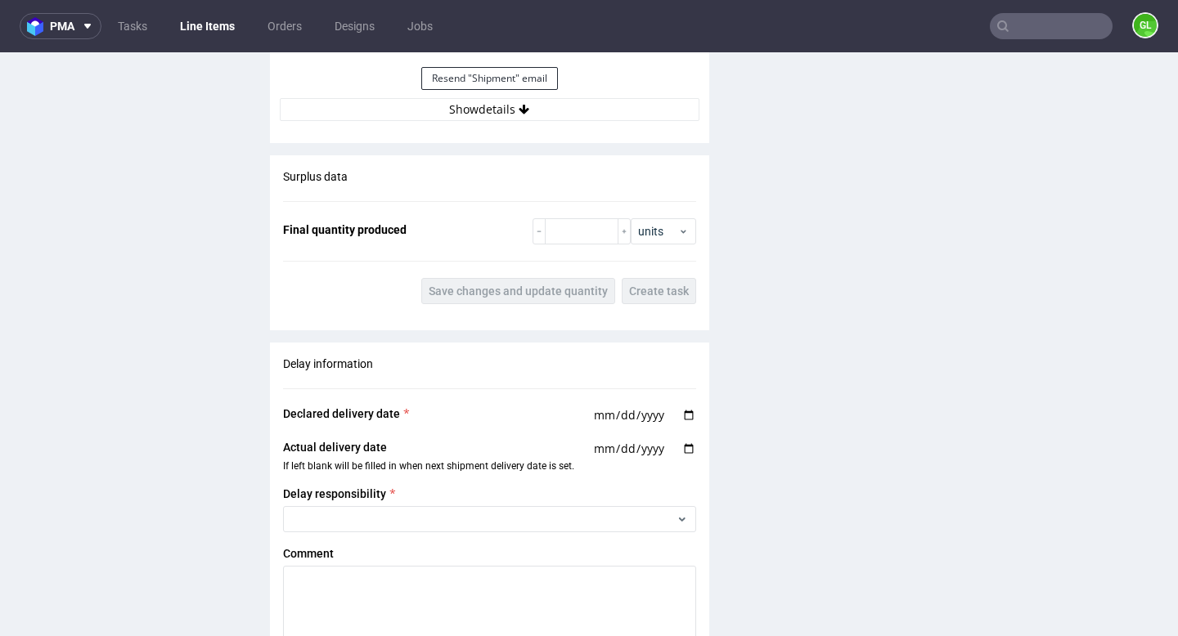
scroll to position [1803, 0]
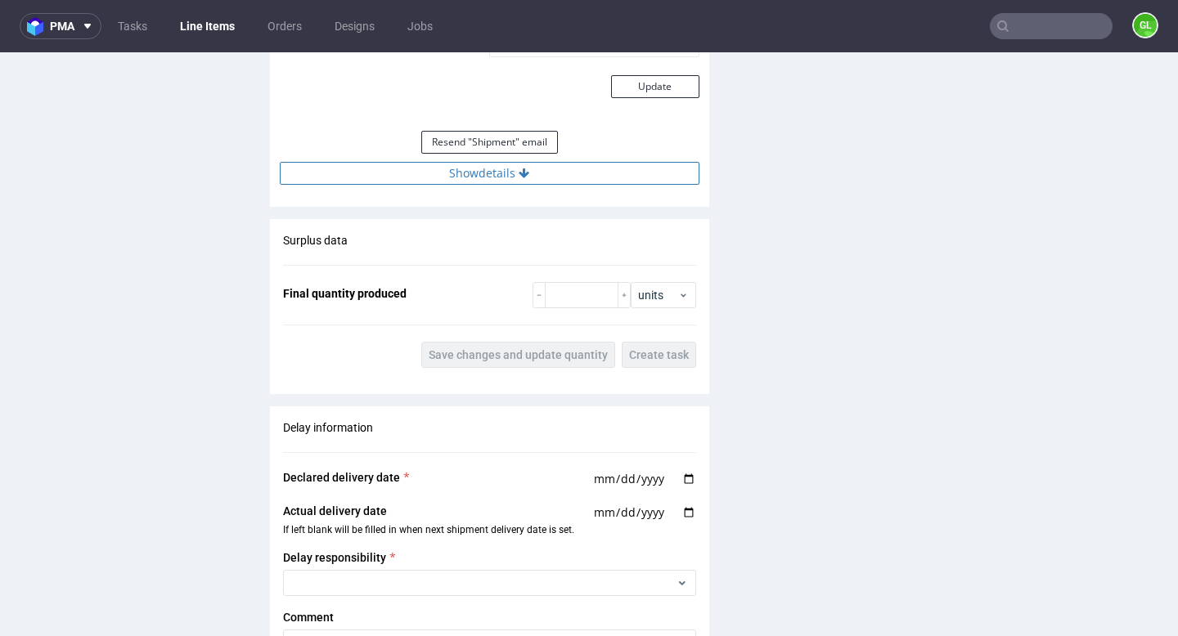
click at [519, 177] on icon at bounding box center [524, 173] width 11 height 11
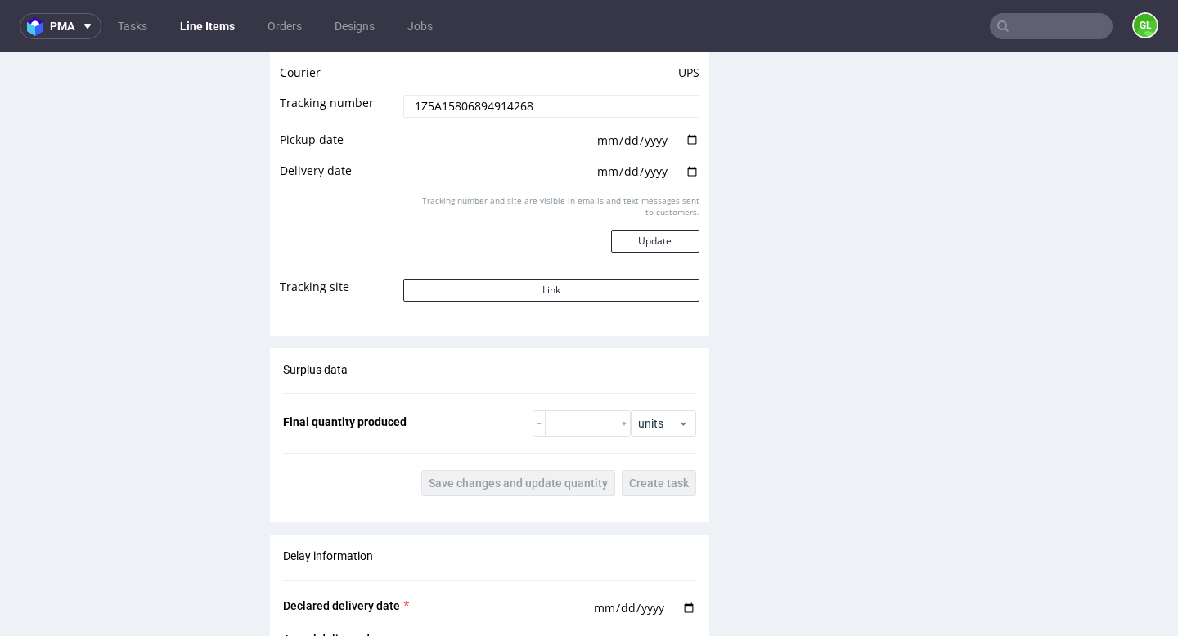
scroll to position [1980, 0]
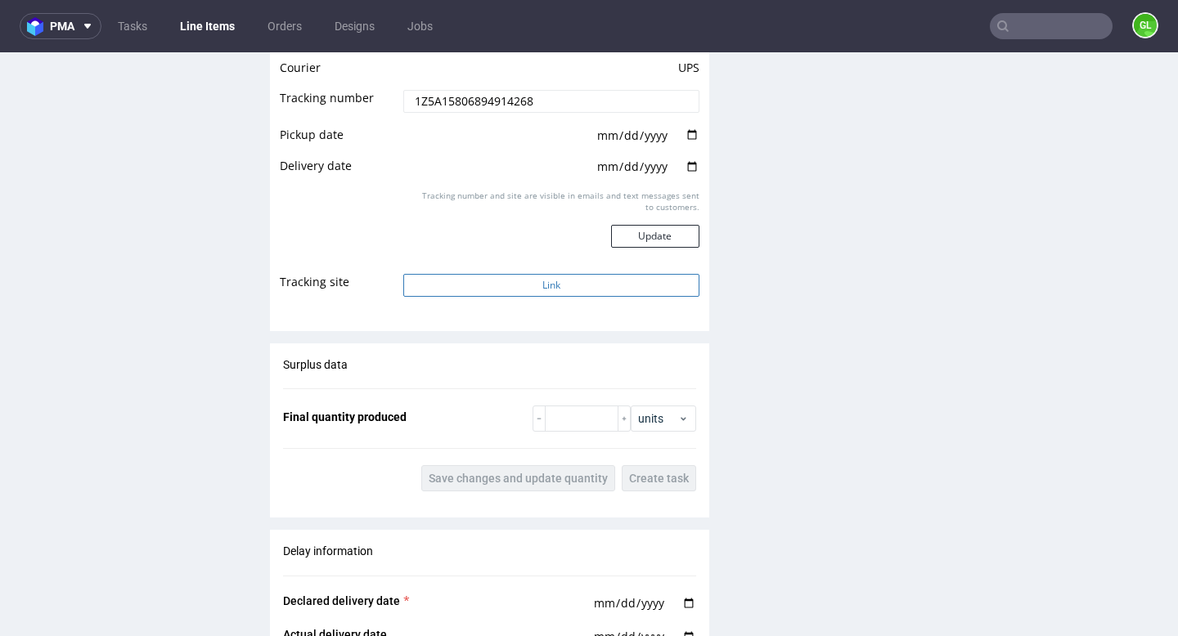
click at [545, 282] on button "Link" at bounding box center [550, 285] width 295 height 23
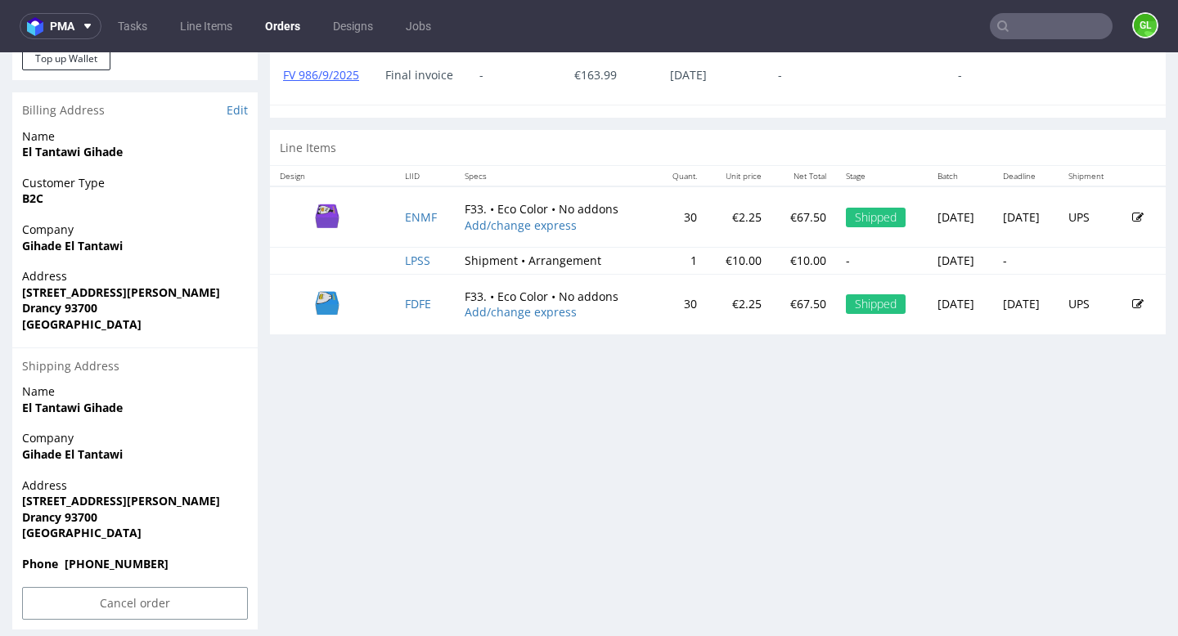
scroll to position [775, 0]
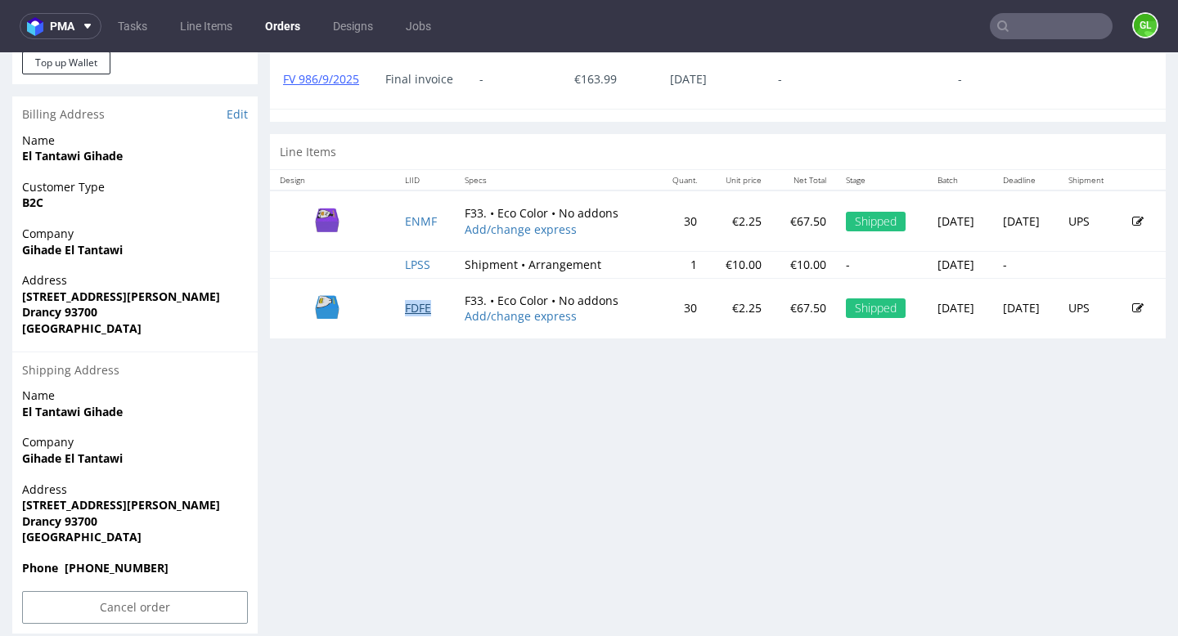
click at [410, 308] on link "FDFE" at bounding box center [418, 308] width 26 height 16
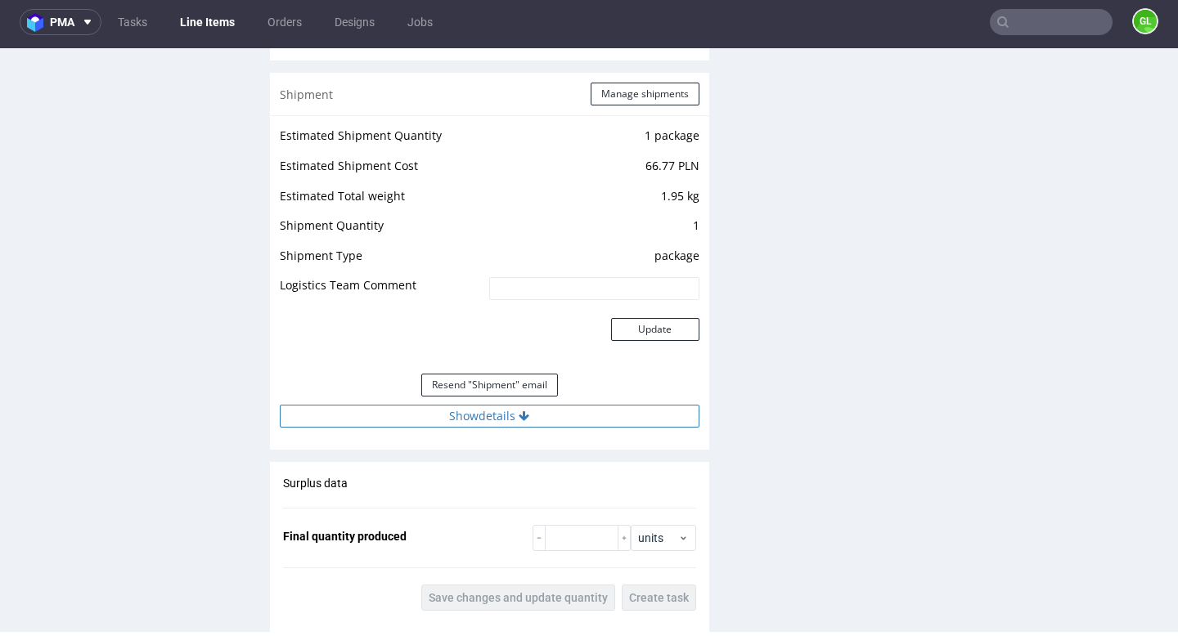
scroll to position [1564, 0]
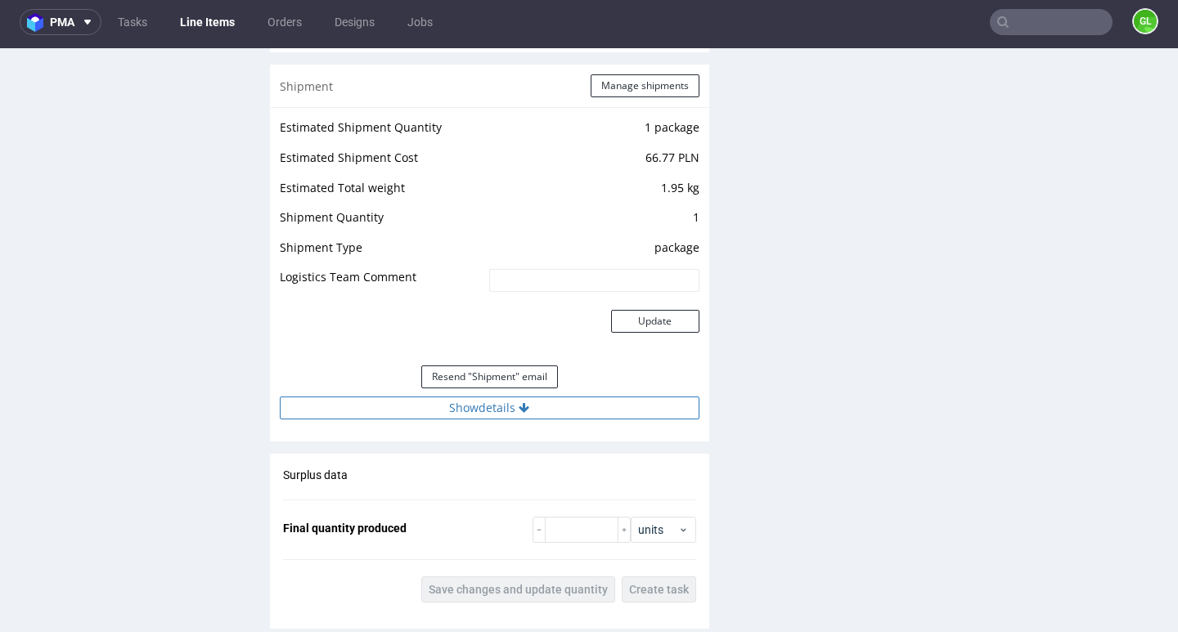
click at [512, 404] on button "Show details" at bounding box center [490, 408] width 420 height 23
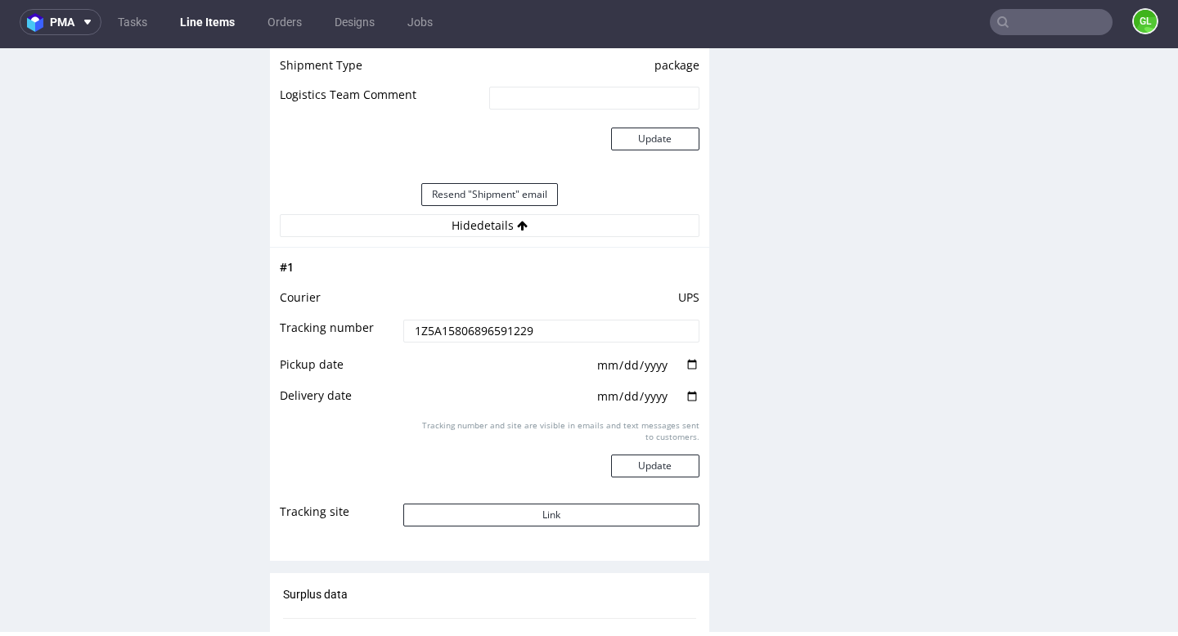
scroll to position [1778, 0]
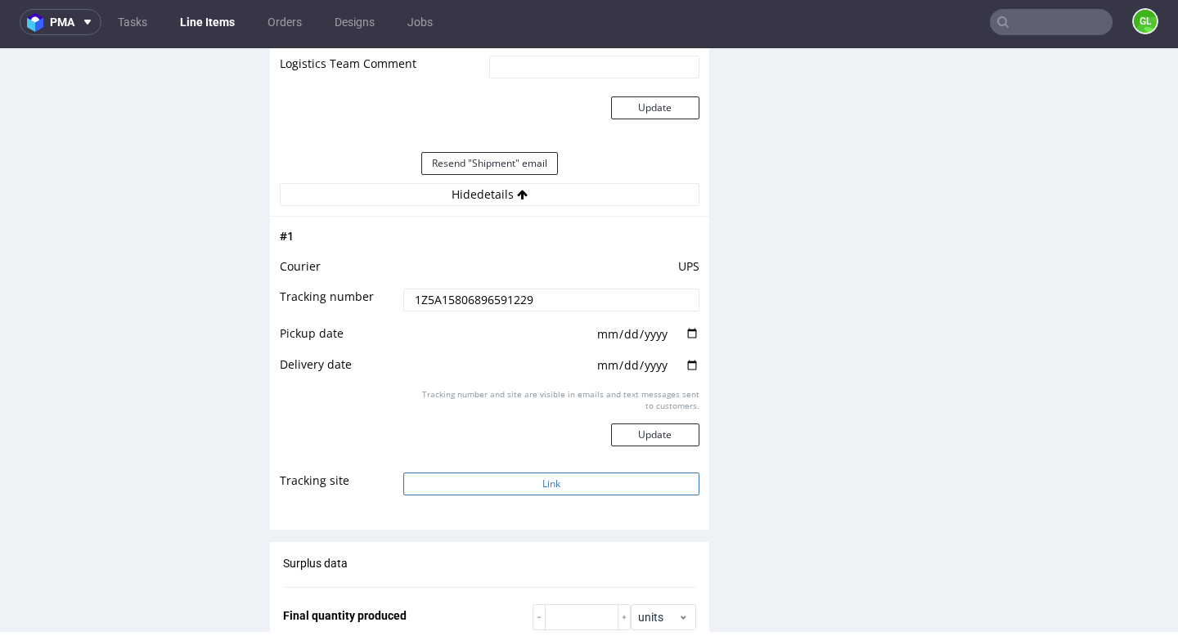
click at [492, 480] on button "Link" at bounding box center [550, 484] width 295 height 23
click at [543, 308] on input "1Z5A15806896591229" at bounding box center [550, 300] width 295 height 23
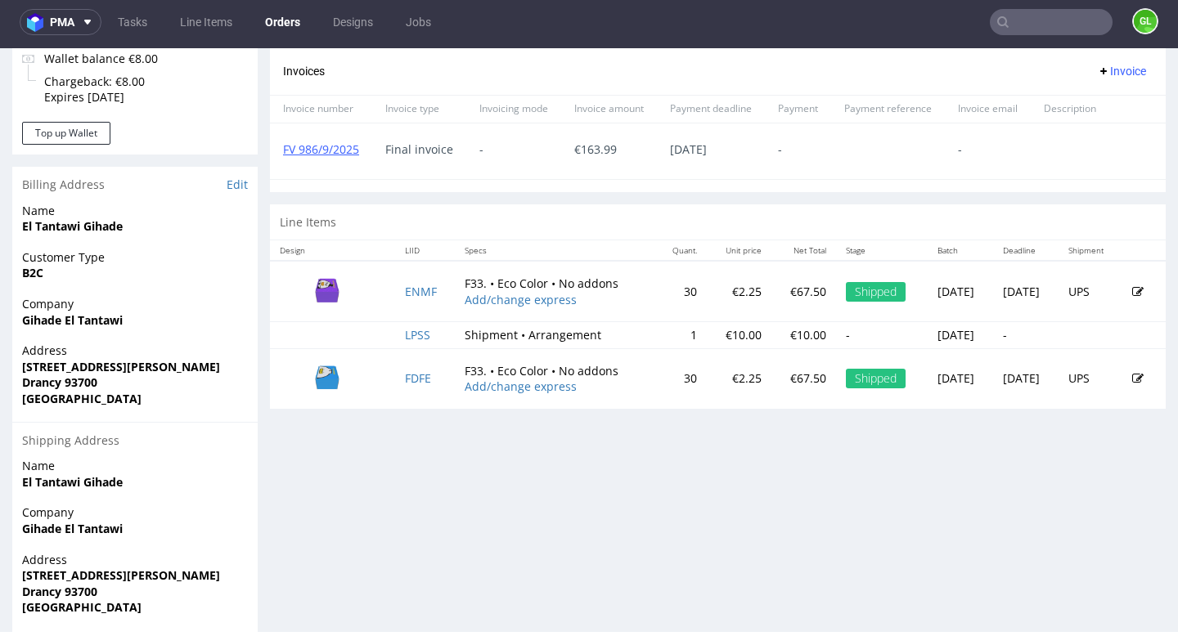
scroll to position [793, 0]
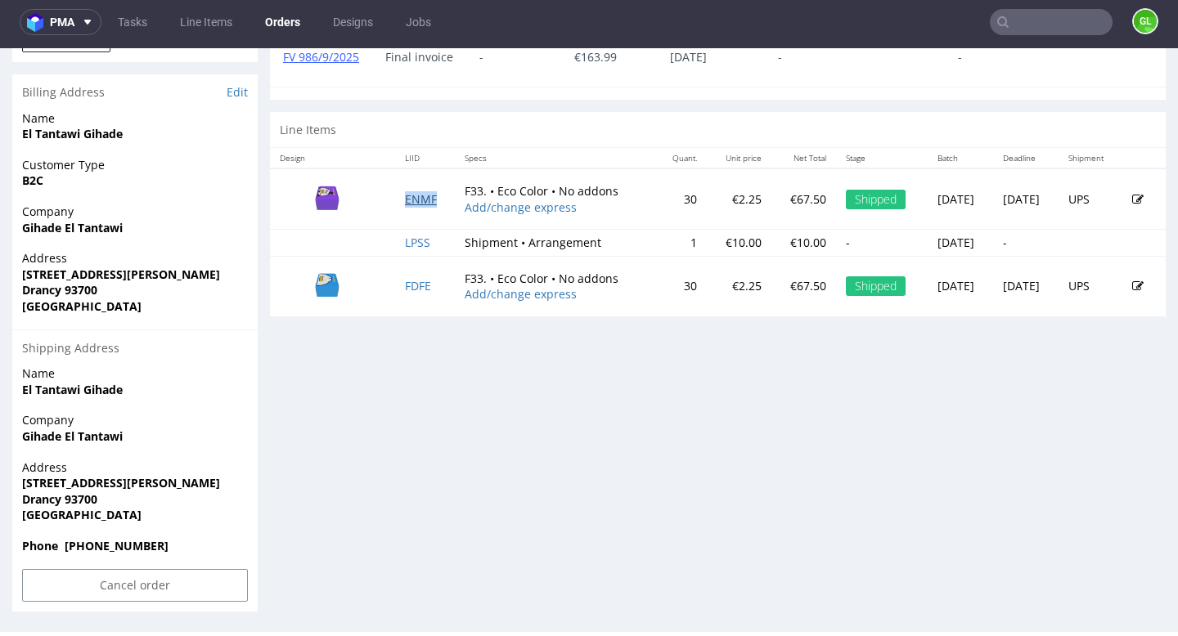
click at [405, 205] on link "ENMF" at bounding box center [421, 199] width 32 height 16
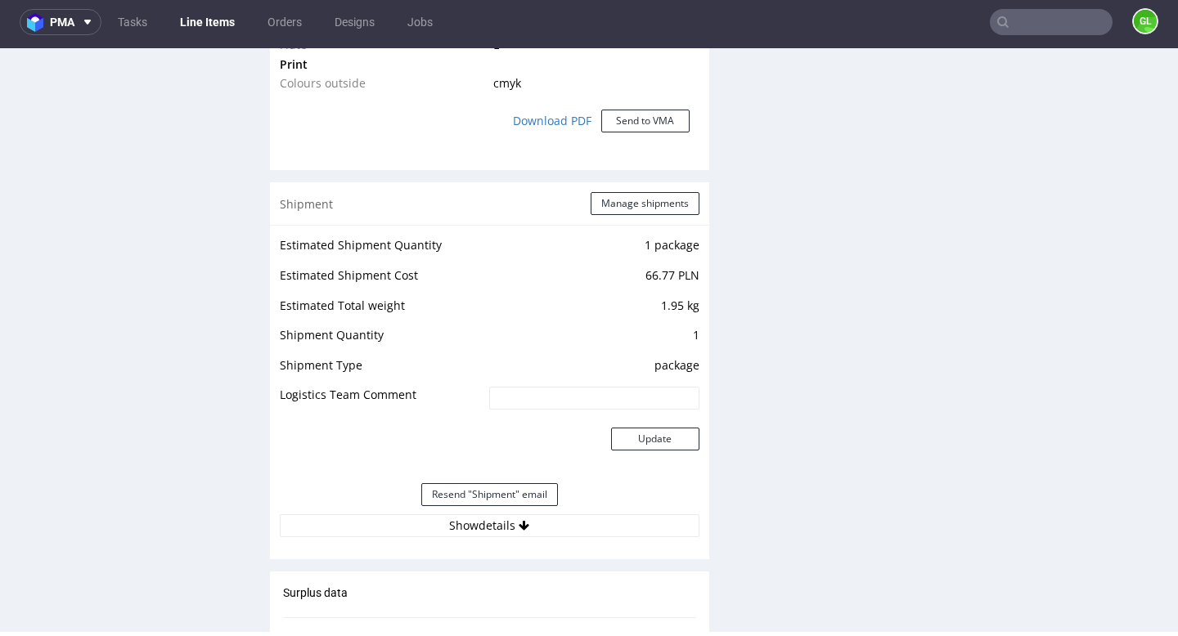
scroll to position [1447, 0]
click at [490, 527] on button "Show details" at bounding box center [490, 525] width 420 height 23
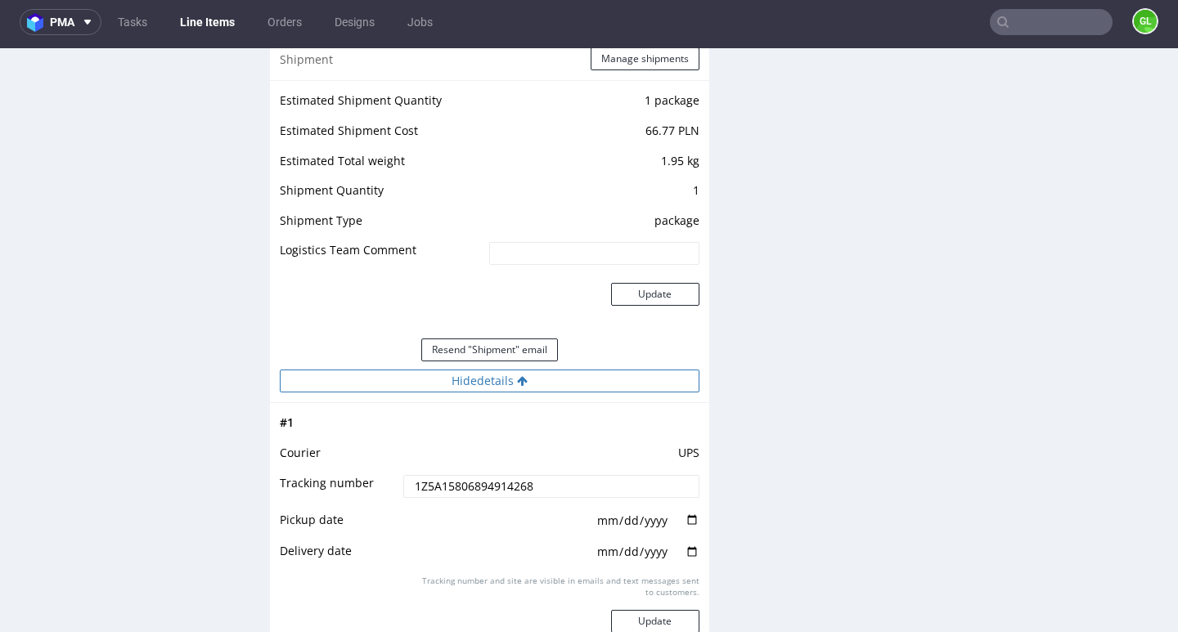
scroll to position [1594, 0]
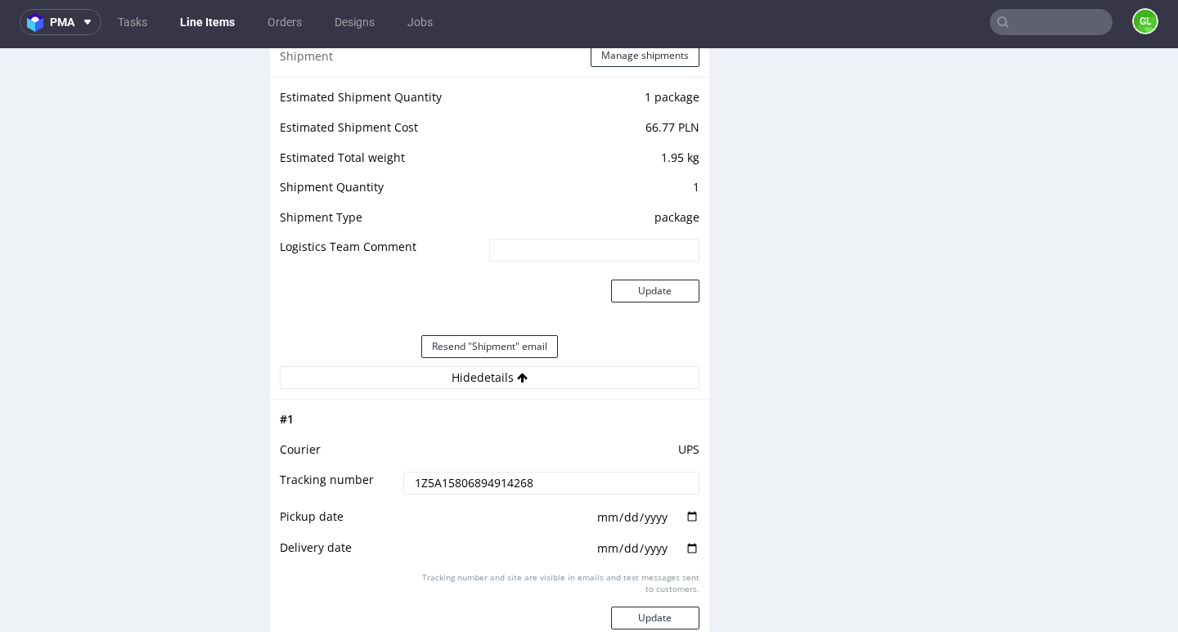
click at [555, 477] on input "1Z5A15806894914268" at bounding box center [550, 483] width 295 height 23
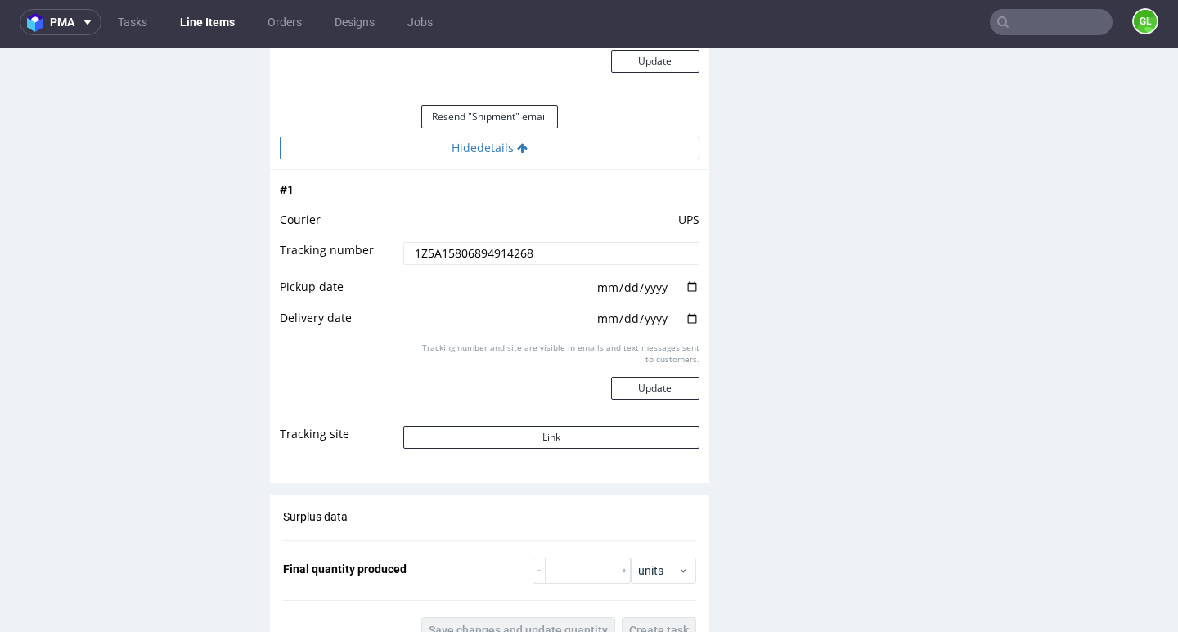
scroll to position [1839, 0]
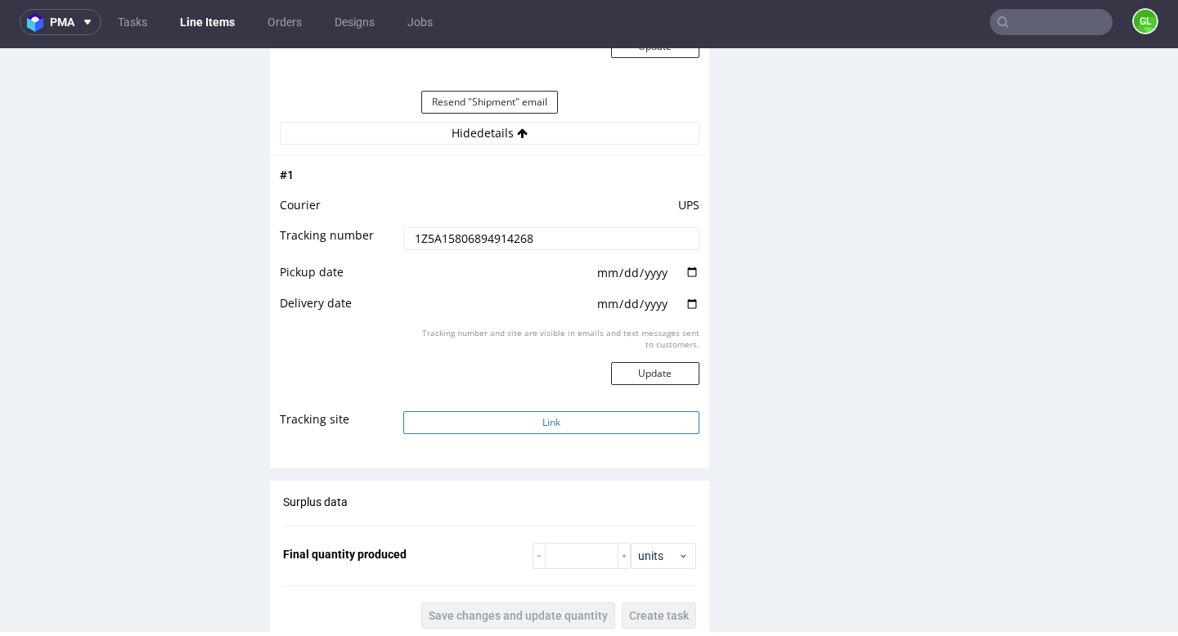
click at [522, 419] on button "Link" at bounding box center [550, 422] width 295 height 23
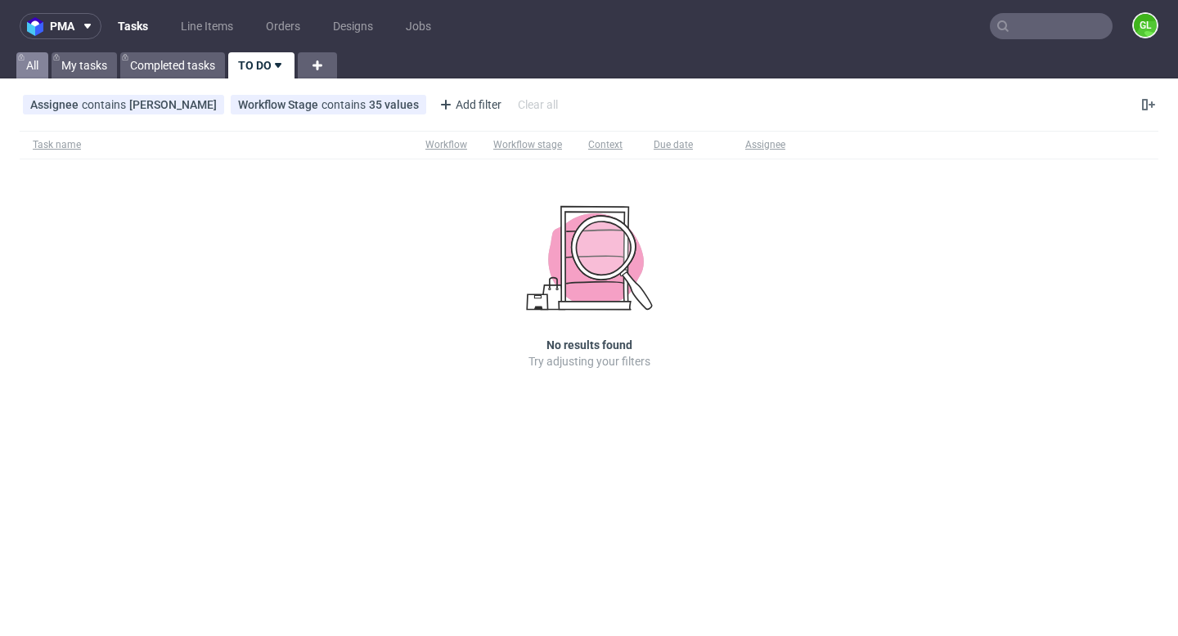
click at [38, 67] on link "All" at bounding box center [32, 65] width 32 height 26
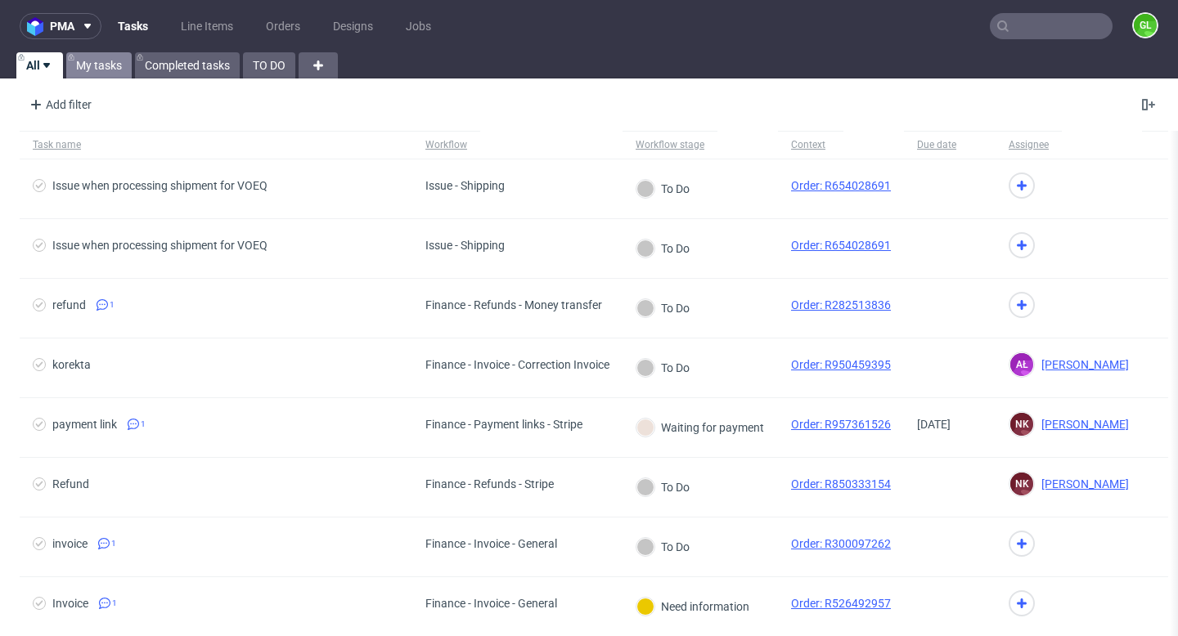
click at [97, 64] on link "My tasks" at bounding box center [98, 65] width 65 height 26
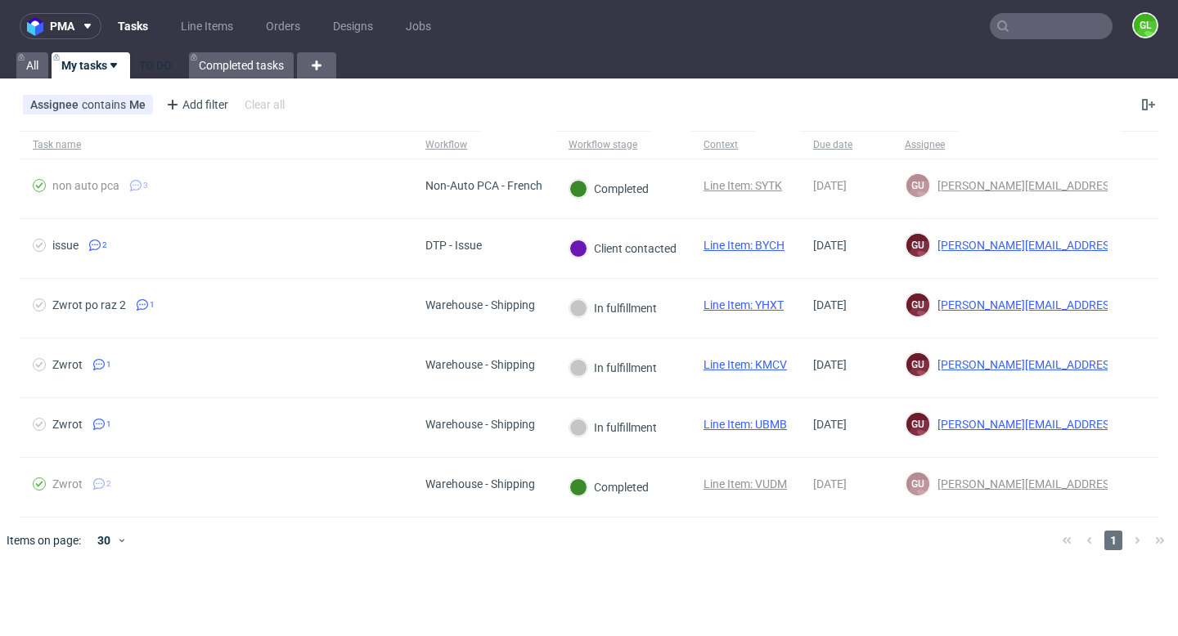
drag, startPoint x: 273, startPoint y: 72, endPoint x: 168, endPoint y: 67, distance: 105.6
click at [72, 70] on link "My tasks" at bounding box center [91, 65] width 79 height 26
click at [86, 61] on link "My tasks" at bounding box center [91, 65] width 79 height 26
click at [160, 75] on link "TO DO" at bounding box center [159, 65] width 52 height 26
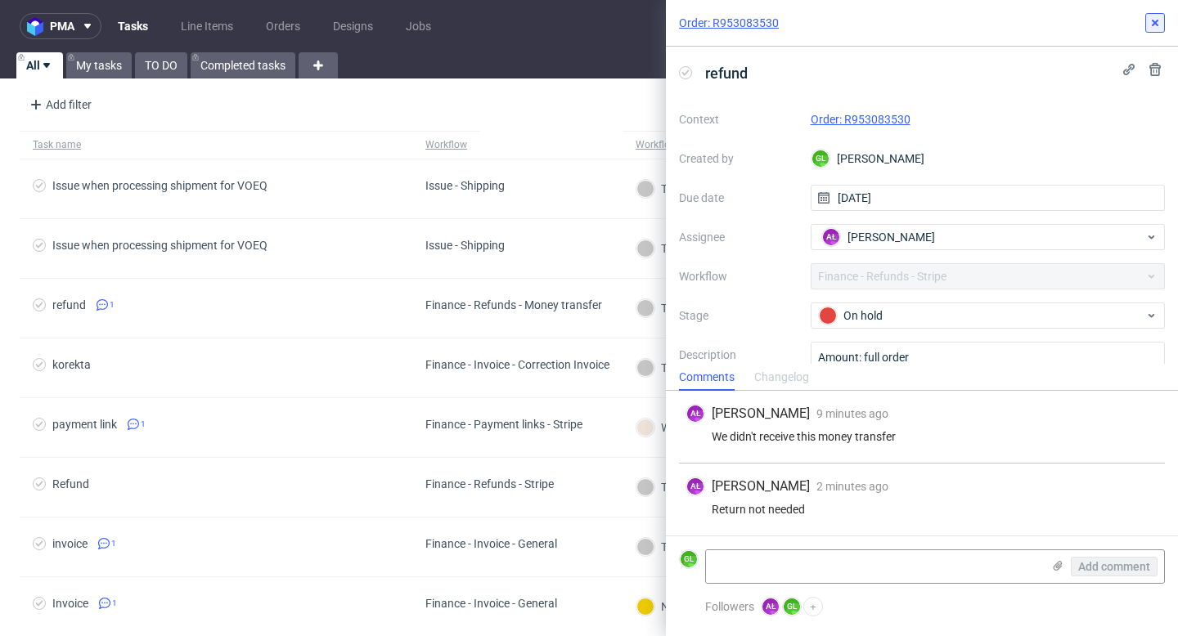
click at [1153, 25] on icon at bounding box center [1155, 22] width 13 height 13
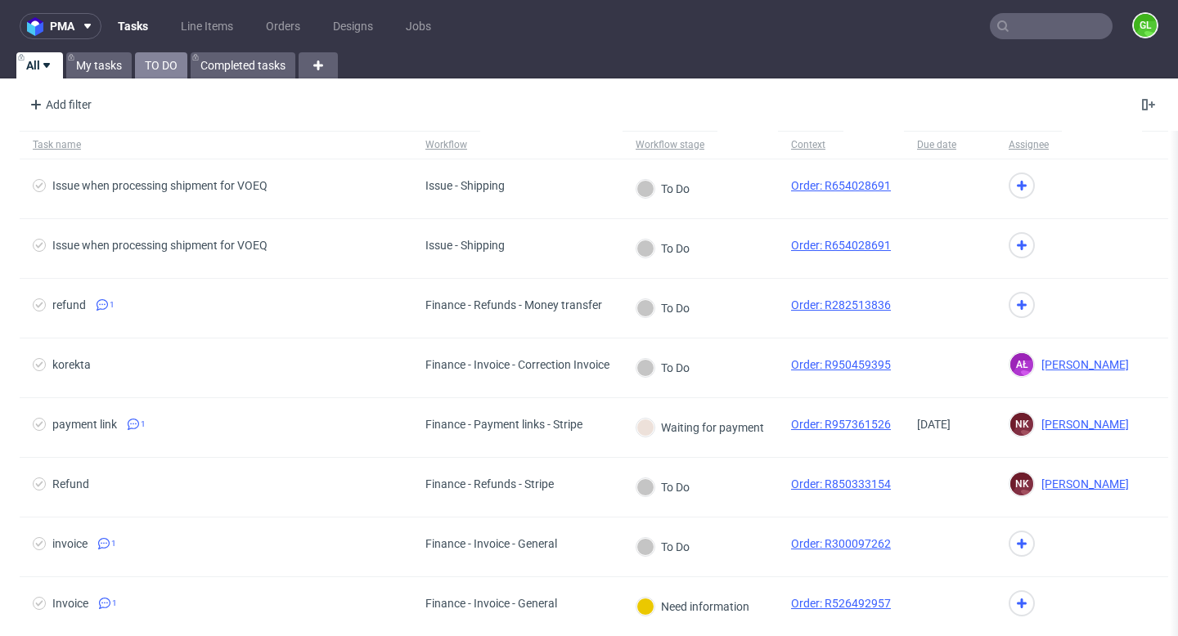
click at [164, 68] on link "TO DO" at bounding box center [161, 65] width 52 height 26
